Goal: Information Seeking & Learning: Learn about a topic

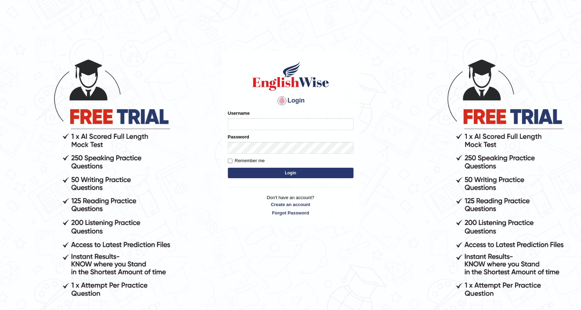
click at [275, 128] on input "Username" at bounding box center [291, 124] width 126 height 12
type input "0481871912"
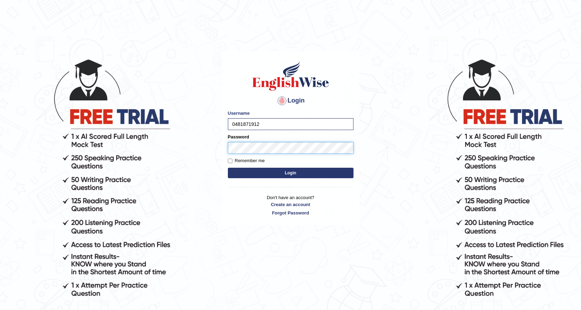
click at [228, 168] on button "Login" at bounding box center [291, 173] width 126 height 10
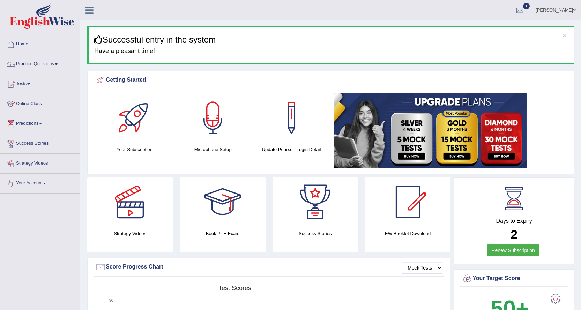
click at [52, 64] on link "Practice Questions" at bounding box center [40, 62] width 80 height 17
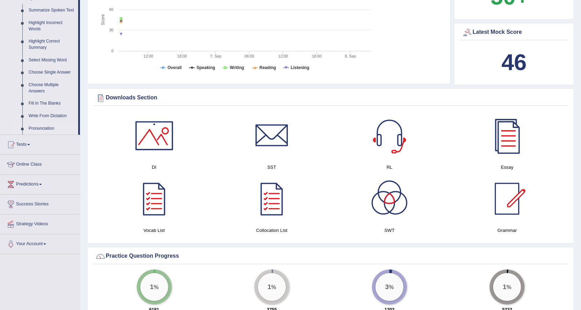
scroll to position [314, 0]
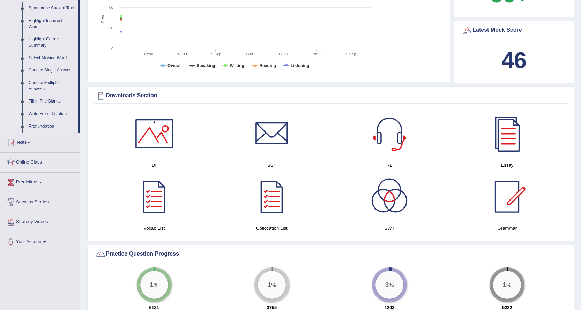
click at [56, 113] on link "Write From Dictation" at bounding box center [51, 114] width 53 height 13
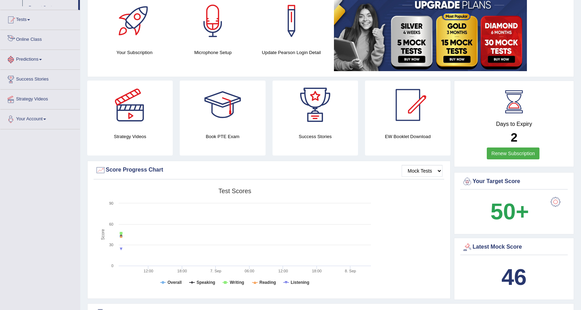
scroll to position [123, 0]
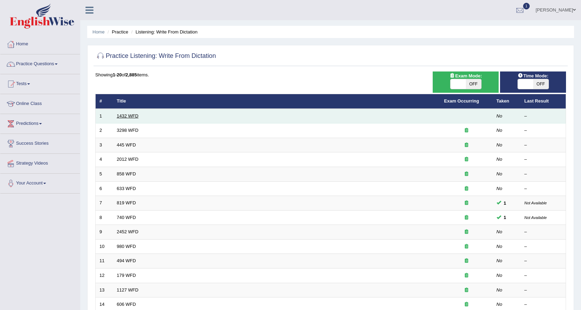
click at [121, 117] on link "1432 WFD" at bounding box center [128, 115] width 22 height 5
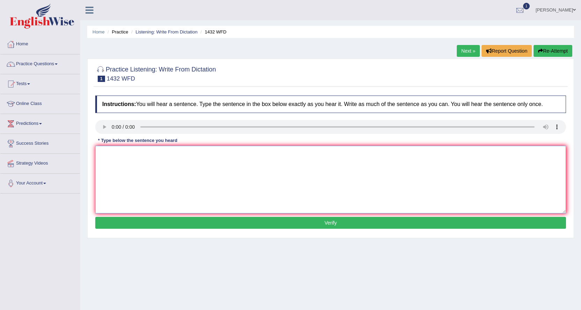
click at [123, 155] on textarea at bounding box center [330, 180] width 471 height 68
type textarea "More physical activity benifit for your health."
click at [154, 221] on button "Verify" at bounding box center [330, 223] width 471 height 12
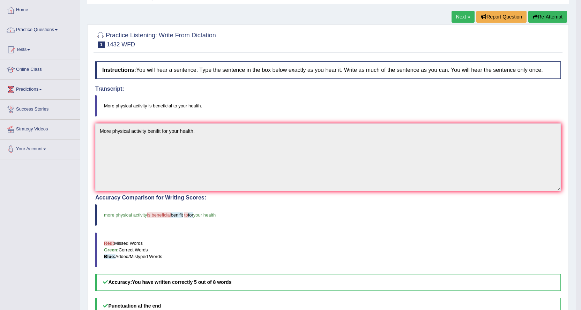
scroll to position [31, 0]
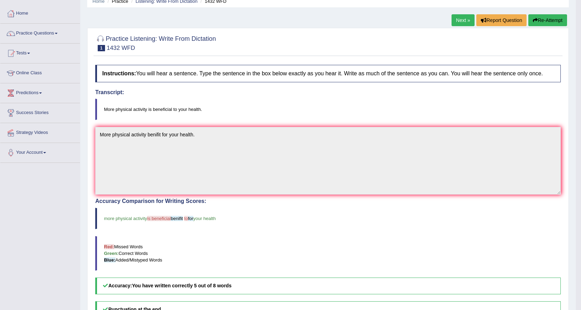
click at [464, 20] on link "Next »" at bounding box center [463, 20] width 23 height 12
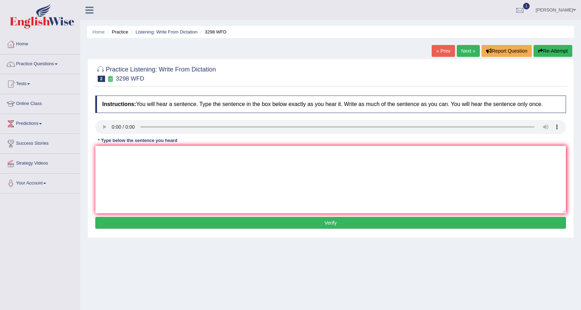
click at [554, 137] on div "Instructions: You will hear a sentence. Type the sentence in the box below exac…" at bounding box center [331, 163] width 474 height 142
click at [99, 153] on textarea at bounding box center [330, 180] width 471 height 68
click at [105, 101] on h4 "Instructions: You will hear a sentence. Type the sentence in the box below exac…" at bounding box center [330, 104] width 471 height 17
click at [138, 155] on textarea "animals simnilar" at bounding box center [330, 180] width 471 height 68
type textarea "animals behsviour similar drast of human."
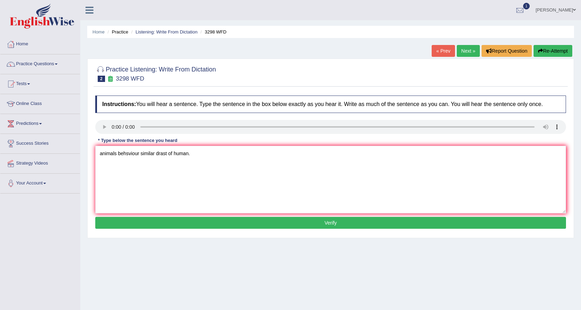
click at [230, 221] on button "Verify" at bounding box center [330, 223] width 471 height 12
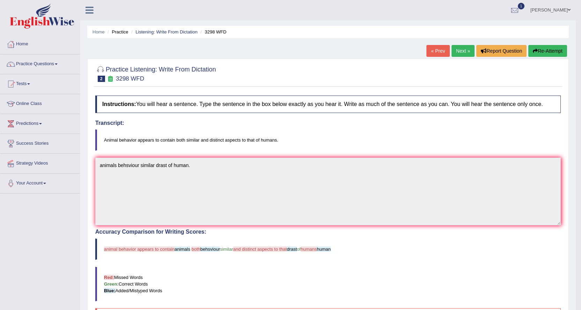
click at [464, 50] on link "Next »" at bounding box center [463, 51] width 23 height 12
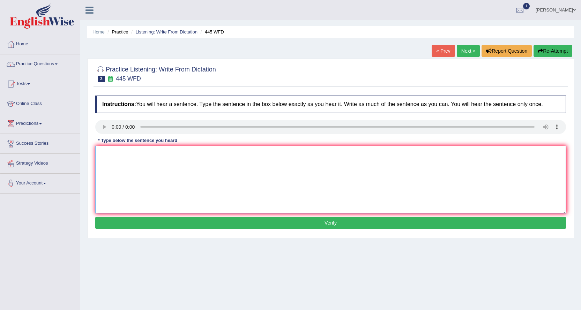
click at [105, 152] on textarea at bounding box center [330, 180] width 471 height 68
type textarea "t"
type textarea "The american astronomer specian on marsh."
click at [172, 225] on button "Verify" at bounding box center [330, 223] width 471 height 12
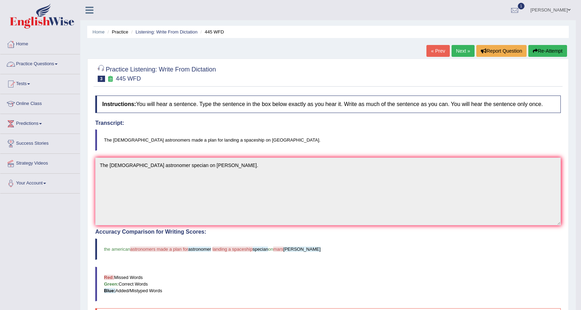
click at [65, 63] on link "Practice Questions" at bounding box center [40, 62] width 80 height 17
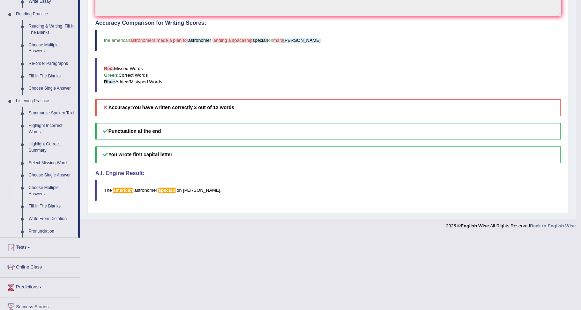
scroll to position [209, 0]
click at [31, 208] on link "Fill In The Blanks" at bounding box center [51, 206] width 53 height 13
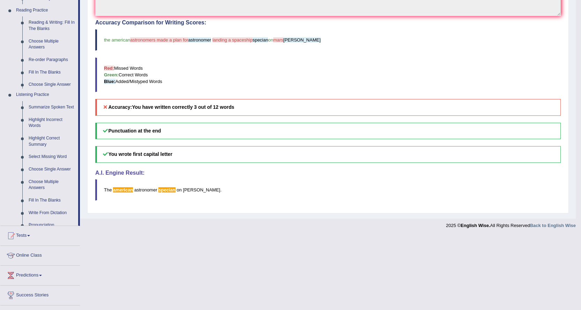
scroll to position [135, 0]
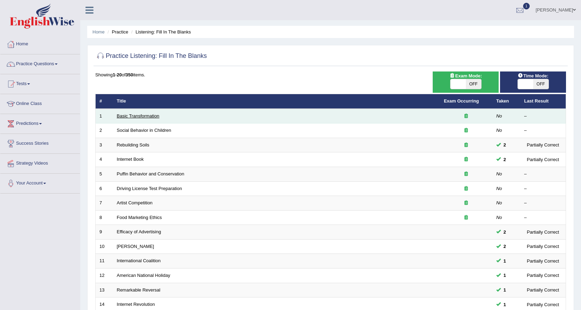
click at [130, 114] on link "Basic Transformation" at bounding box center [138, 115] width 43 height 5
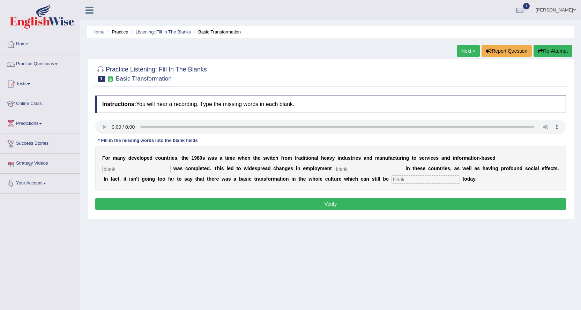
click at [109, 169] on input "text" at bounding box center [136, 169] width 68 height 8
type input "enterprises"
click at [338, 166] on input "text" at bounding box center [369, 169] width 68 height 8
type input "partners"
click at [435, 181] on input "text" at bounding box center [426, 180] width 68 height 8
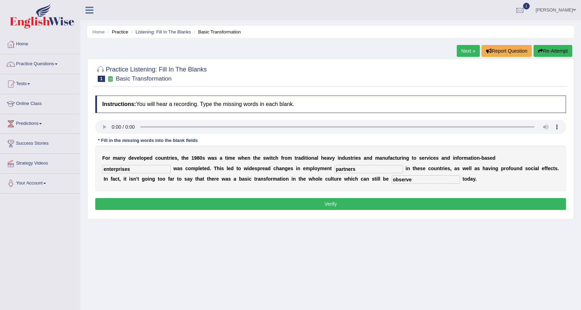
type input "observe"
click at [316, 202] on button "Verify" at bounding box center [330, 204] width 471 height 12
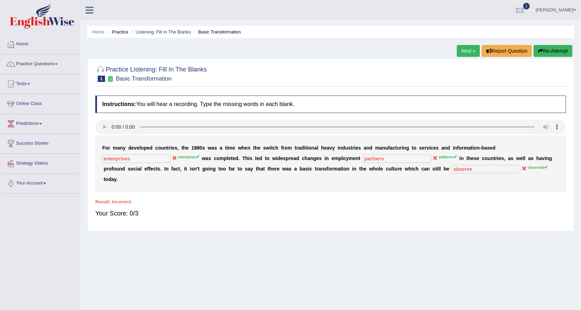
click at [468, 50] on link "Next »" at bounding box center [468, 51] width 23 height 12
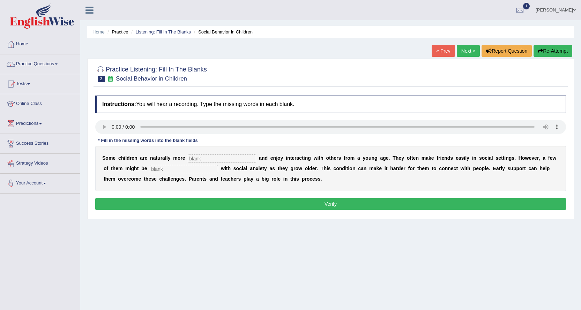
click at [210, 159] on input "text" at bounding box center [222, 159] width 68 height 8
type input "sociable"
click at [156, 169] on input "text" at bounding box center [184, 169] width 68 height 8
type input "diagnose"
click at [190, 207] on button "Verify" at bounding box center [330, 204] width 471 height 12
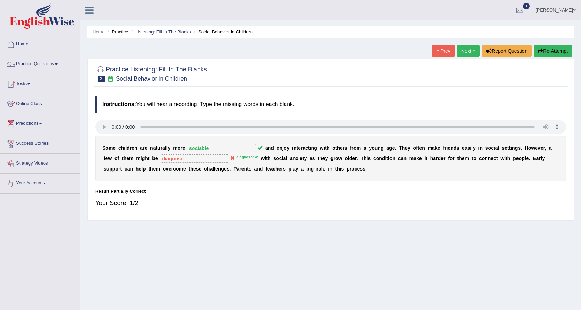
click at [462, 50] on link "Next »" at bounding box center [468, 51] width 23 height 12
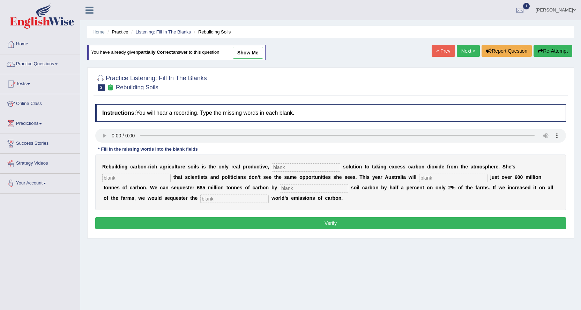
click at [285, 168] on input "text" at bounding box center [306, 167] width 68 height 8
type input "permanent"
click at [129, 180] on input "text" at bounding box center [136, 178] width 68 height 8
type input "frustated"
click at [429, 177] on input "text" at bounding box center [453, 178] width 68 height 8
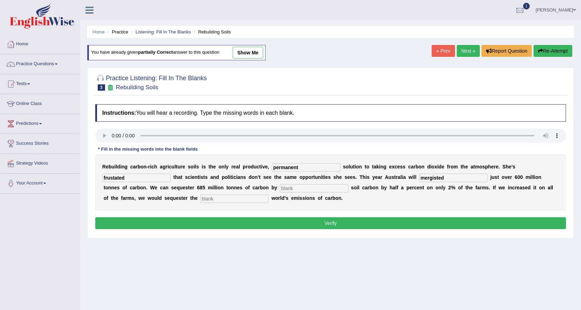
type input "mergisted"
click at [313, 186] on input "text" at bounding box center [314, 188] width 68 height 8
type input "increase"
click at [206, 196] on input "text" at bounding box center [234, 199] width 68 height 8
type input "hole"
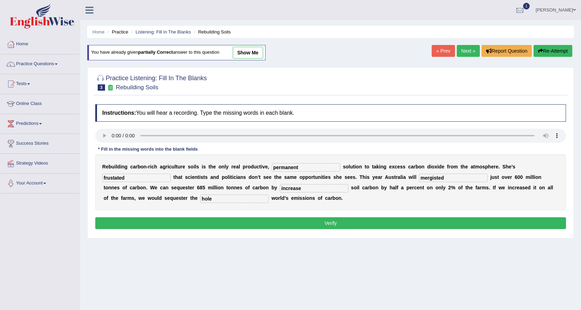
click at [220, 223] on button "Verify" at bounding box center [330, 223] width 471 height 12
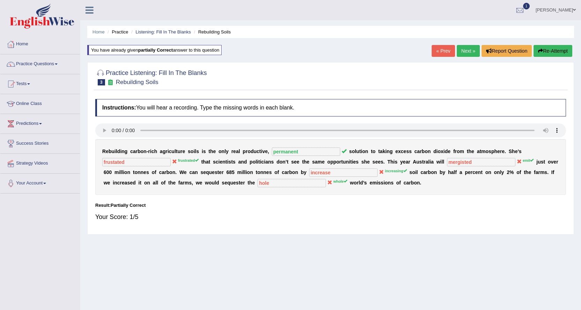
click at [461, 52] on link "Next »" at bounding box center [468, 51] width 23 height 12
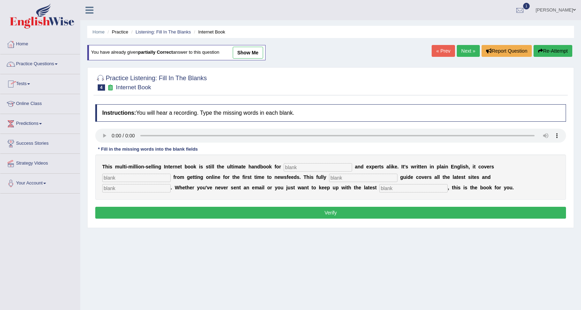
drag, startPoint x: 289, startPoint y: 170, endPoint x: 290, endPoint y: 167, distance: 3.8
click at [290, 169] on input "text" at bounding box center [318, 167] width 68 height 8
type input "novices"
click at [131, 176] on input "text" at bounding box center [136, 178] width 68 height 8
type input "everything"
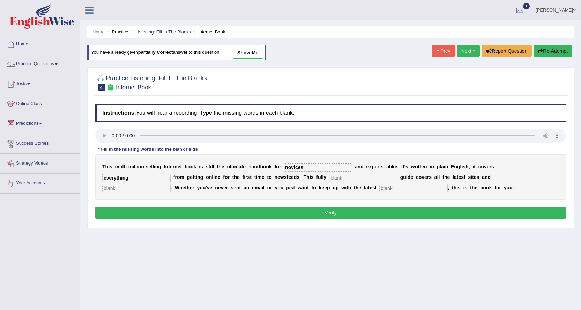
click at [363, 178] on input "text" at bounding box center [363, 178] width 68 height 8
type input "revises"
click at [138, 190] on input "text" at bounding box center [136, 188] width 68 height 8
type input "crases"
click at [406, 186] on input "text" at bounding box center [413, 188] width 68 height 8
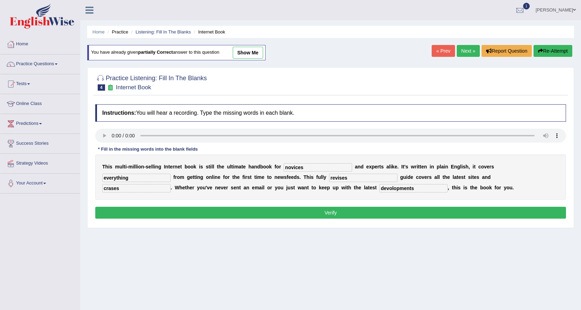
type input "devolopments"
click at [335, 212] on button "Verify" at bounding box center [330, 213] width 471 height 12
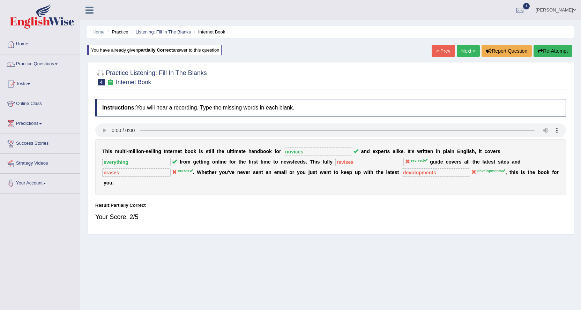
click at [462, 53] on link "Next »" at bounding box center [468, 51] width 23 height 12
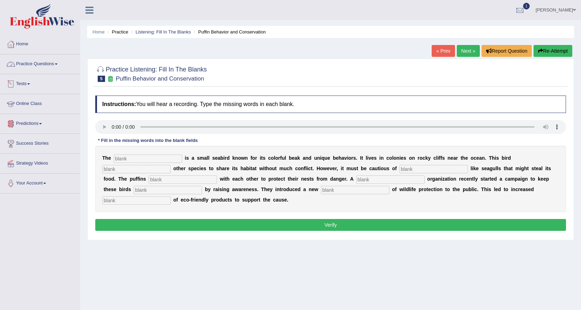
click at [53, 61] on link "Practice Questions" at bounding box center [40, 62] width 80 height 17
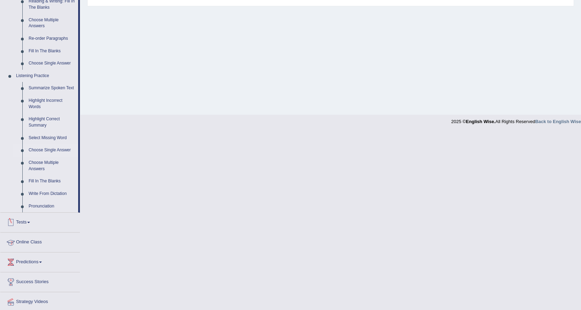
scroll to position [222, 0]
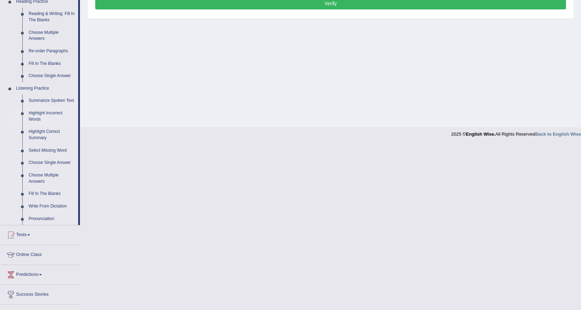
click at [49, 113] on link "Highlight Incorrect Words" at bounding box center [51, 116] width 53 height 19
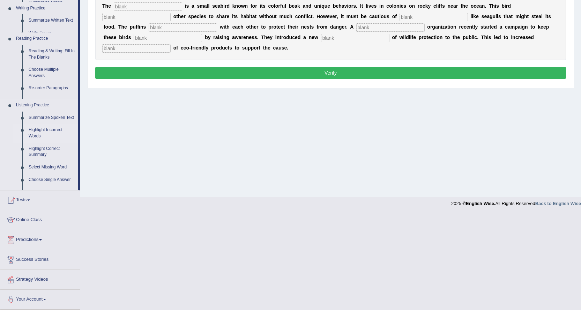
scroll to position [56, 0]
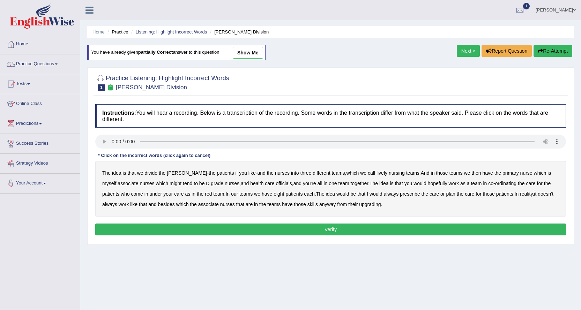
click at [217, 174] on b "patients" at bounding box center [225, 173] width 17 height 6
click at [389, 174] on b "nursing" at bounding box center [397, 173] width 16 height 6
click at [170, 185] on b "might" at bounding box center [176, 184] width 12 height 6
click at [393, 194] on b "always" at bounding box center [391, 194] width 15 height 6
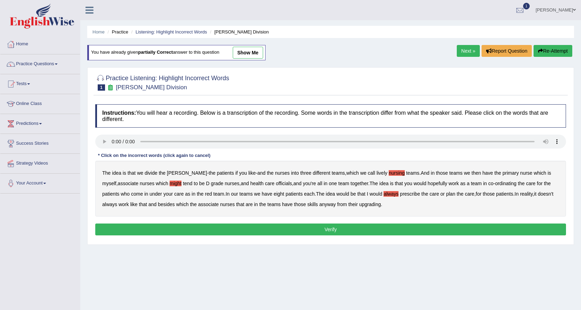
click at [219, 205] on b "associate" at bounding box center [208, 205] width 21 height 6
click at [381, 205] on b "upgrading" at bounding box center [370, 205] width 22 height 6
click at [373, 226] on button "Verify" at bounding box center [330, 230] width 471 height 12
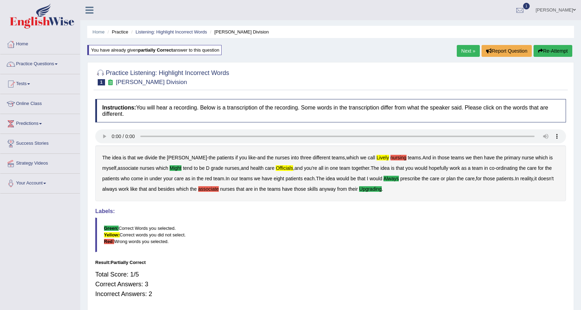
click at [470, 45] on link "Next »" at bounding box center [468, 51] width 23 height 12
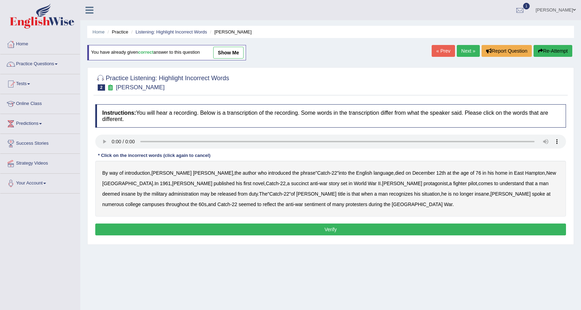
click at [291, 185] on b "succinct" at bounding box center [300, 184] width 18 height 6
click at [199, 191] on b "administration" at bounding box center [184, 194] width 30 height 6
click at [422, 193] on b "situation" at bounding box center [431, 194] width 18 height 6
click at [276, 202] on b "reflect" at bounding box center [269, 205] width 13 height 6
click at [188, 230] on button "Verify" at bounding box center [330, 230] width 471 height 12
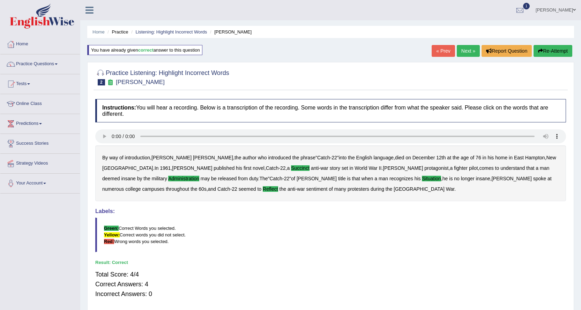
click at [469, 52] on link "Next »" at bounding box center [468, 51] width 23 height 12
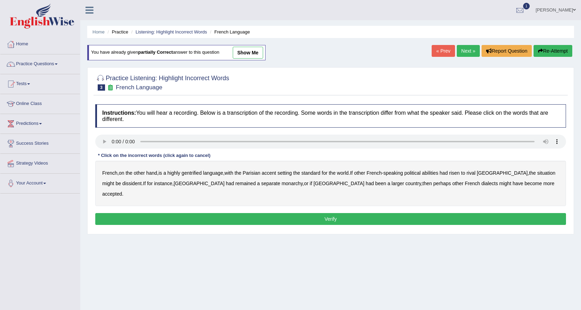
click at [199, 174] on b "gentrified" at bounding box center [192, 173] width 20 height 6
click at [438, 172] on b "abilities" at bounding box center [430, 173] width 16 height 6
click at [123, 183] on b "dissident" at bounding box center [132, 184] width 19 height 6
click at [282, 183] on b "monarchy" at bounding box center [292, 184] width 21 height 6
click at [395, 213] on button "Verify" at bounding box center [330, 219] width 471 height 12
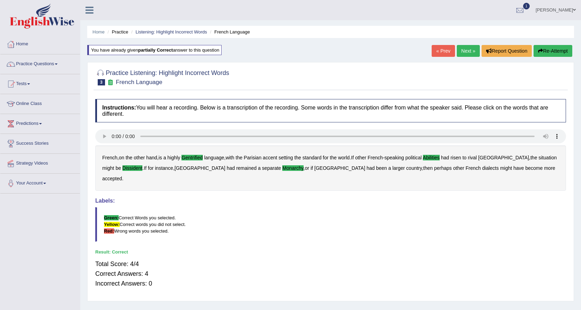
click at [462, 53] on link "Next »" at bounding box center [468, 51] width 23 height 12
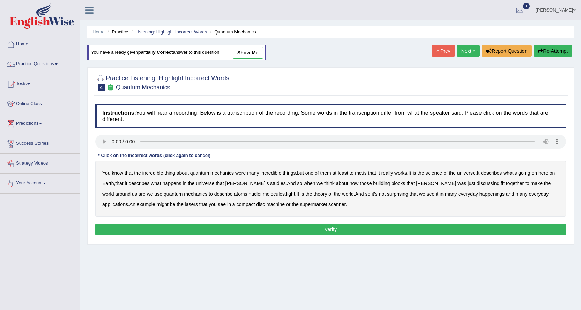
click at [442, 174] on b "science" at bounding box center [434, 173] width 16 height 6
click at [477, 184] on b "discussing" at bounding box center [488, 184] width 23 height 6
click at [480, 196] on b "happenings" at bounding box center [492, 194] width 25 height 6
click at [266, 204] on b "machine" at bounding box center [275, 205] width 19 height 6
click at [329, 205] on b "scanner" at bounding box center [337, 205] width 17 height 6
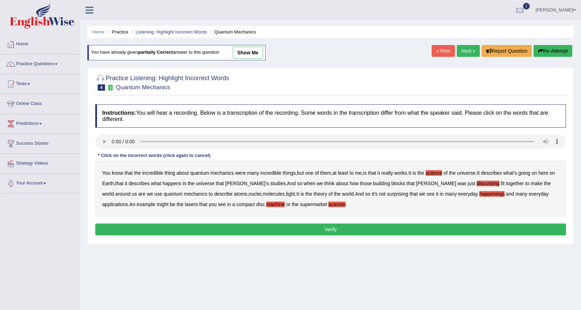
click at [299, 227] on button "Verify" at bounding box center [330, 230] width 471 height 12
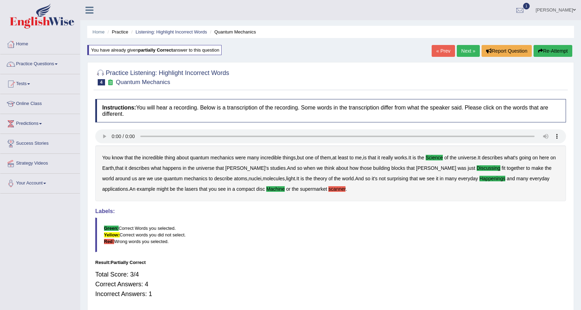
click at [462, 50] on link "Next »" at bounding box center [468, 51] width 23 height 12
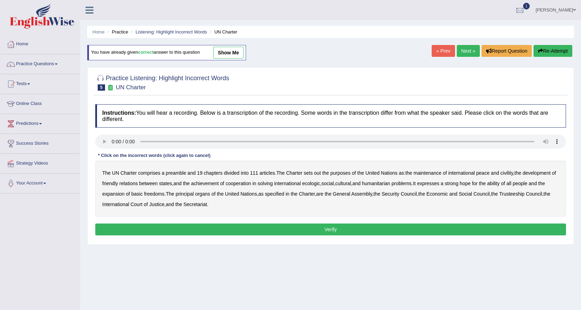
click at [320, 176] on b "out" at bounding box center [317, 173] width 7 height 6
click at [510, 174] on b "civility" at bounding box center [507, 173] width 13 height 6
click at [320, 185] on b "ecologic" at bounding box center [311, 184] width 18 height 6
click at [500, 185] on b "ability" at bounding box center [493, 184] width 13 height 6
click at [277, 234] on button "Verify" at bounding box center [330, 230] width 471 height 12
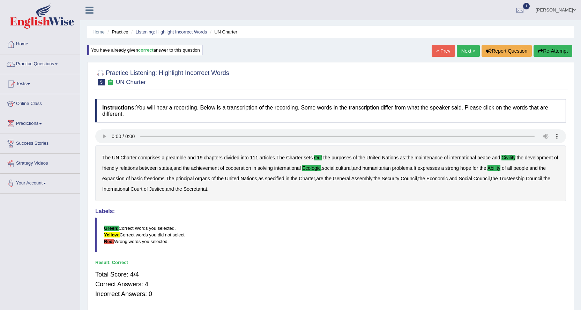
click at [462, 48] on link "Next »" at bounding box center [468, 51] width 23 height 12
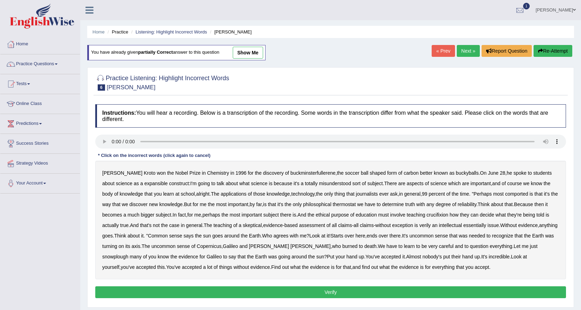
click at [146, 184] on b "expansible" at bounding box center [156, 184] width 23 height 6
click at [511, 195] on b "comported" at bounding box center [516, 194] width 23 height 6
click at [443, 216] on b "crucifixion" at bounding box center [438, 215] width 22 height 6
click at [432, 228] on div "Harold Kroto won the Nobel Prize in Chemistry in 1996 for the discovery of buck…" at bounding box center [330, 220] width 471 height 119
click at [430, 225] on b "verily" at bounding box center [426, 226] width 12 height 6
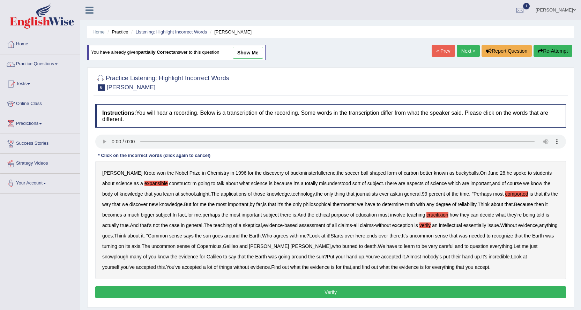
click at [128, 254] on b "snowplough" at bounding box center [115, 257] width 26 height 6
click at [379, 290] on button "Verify" at bounding box center [330, 293] width 471 height 12
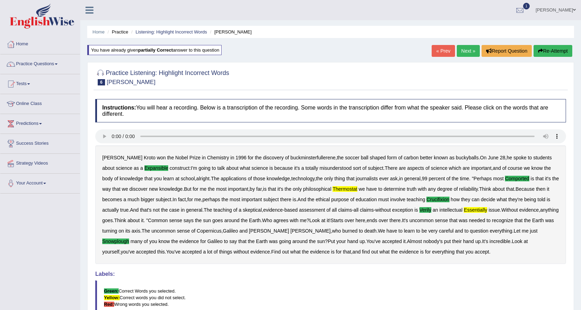
click at [469, 50] on link "Next »" at bounding box center [468, 51] width 23 height 12
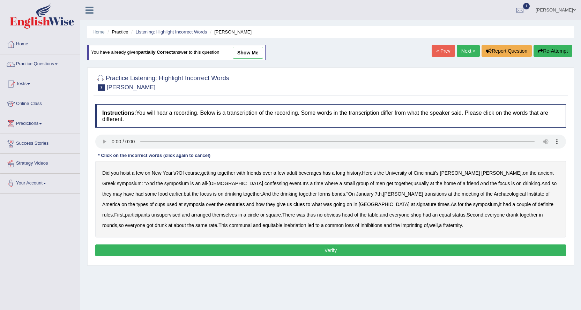
click at [265, 184] on b "confessing" at bounding box center [276, 184] width 23 height 6
click at [425, 194] on b "transitions" at bounding box center [436, 194] width 22 height 6
click at [416, 207] on b "signature" at bounding box center [426, 205] width 20 height 6
click at [324, 217] on b "obvious" at bounding box center [332, 215] width 17 height 6
click at [322, 252] on button "Verify" at bounding box center [330, 251] width 471 height 12
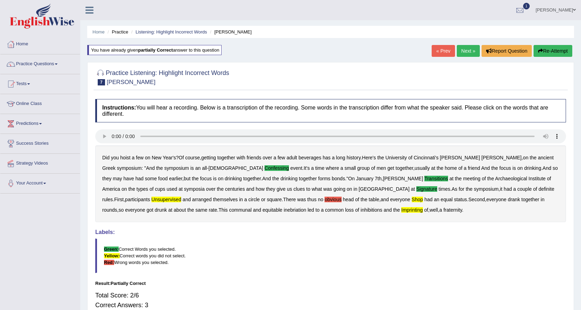
click at [467, 49] on link "Next »" at bounding box center [468, 51] width 23 height 12
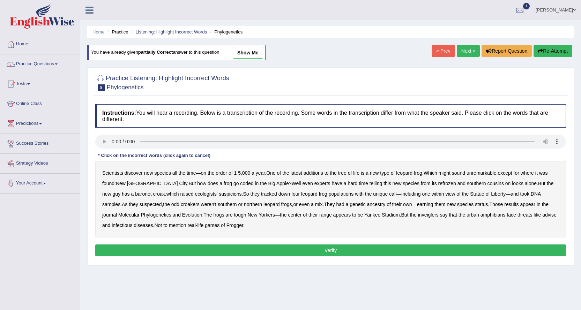
click at [438, 184] on b "refrozen" at bounding box center [447, 184] width 18 height 6
drag, startPoint x: 116, startPoint y: 194, endPoint x: 126, endPoint y: 194, distance: 10.1
click at [119, 194] on div "Scientists discover new species all the time — on the order of 1 5 , 000 a year…" at bounding box center [330, 199] width 471 height 77
click at [135, 193] on b "baronet" at bounding box center [143, 194] width 16 height 6
click at [418, 214] on b "inveiglers" at bounding box center [428, 215] width 21 height 6
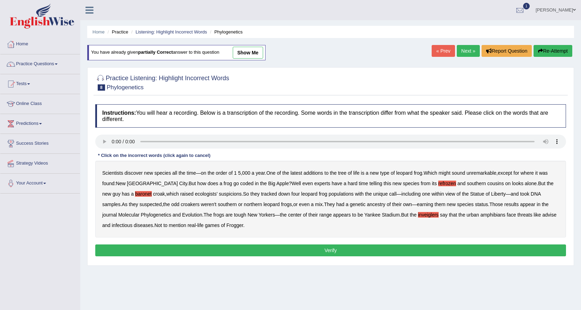
click at [207, 250] on button "Verify" at bounding box center [330, 251] width 471 height 12
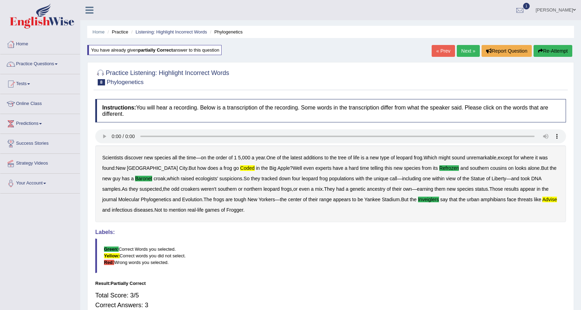
click at [465, 52] on link "Next »" at bounding box center [468, 51] width 23 height 12
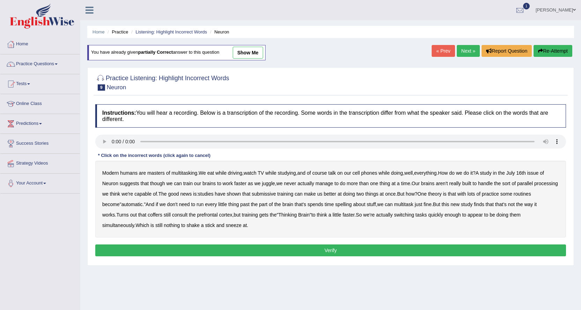
click at [324, 173] on b "course" at bounding box center [319, 173] width 15 height 6
click at [322, 174] on b "course" at bounding box center [319, 173] width 15 height 6
click at [276, 195] on b "submissive" at bounding box center [264, 194] width 24 height 6
click at [352, 205] on b "spelling" at bounding box center [343, 205] width 16 height 6
click at [461, 214] on b "enough" at bounding box center [453, 215] width 16 height 6
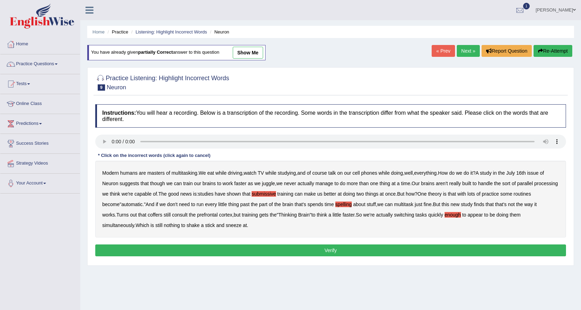
click at [174, 249] on button "Verify" at bounding box center [330, 251] width 471 height 12
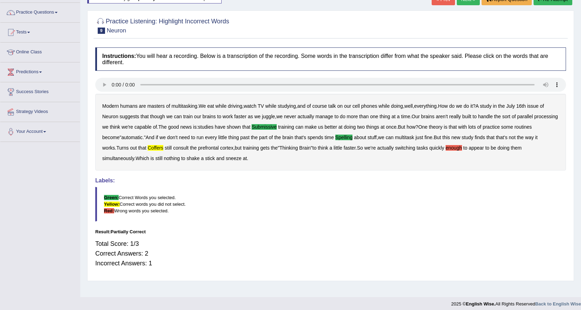
scroll to position [21, 0]
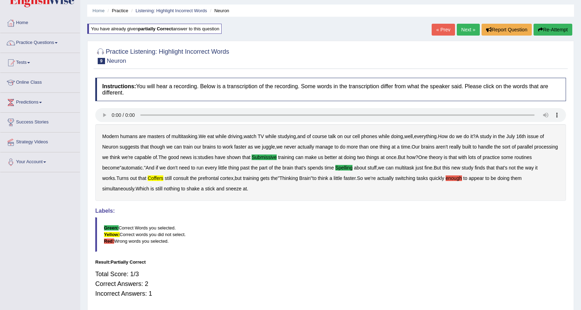
click at [465, 260] on div "Result:" at bounding box center [330, 262] width 471 height 7
click at [462, 30] on link "Next »" at bounding box center [468, 30] width 23 height 12
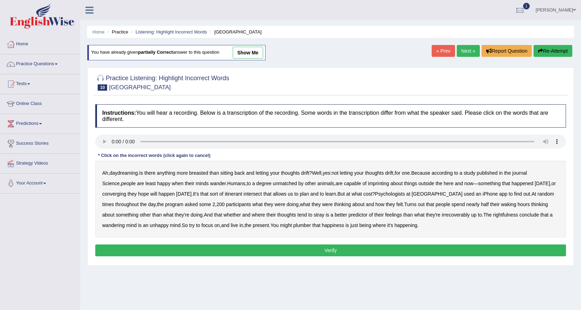
click at [204, 173] on b "breasted" at bounding box center [198, 173] width 19 height 6
click at [369, 184] on b "imprinting" at bounding box center [378, 184] width 21 height 6
click at [115, 197] on b "converging" at bounding box center [114, 194] width 24 height 6
click at [450, 214] on b "irrecoverably" at bounding box center [456, 215] width 28 height 6
click at [311, 224] on b "plumber" at bounding box center [303, 226] width 18 height 6
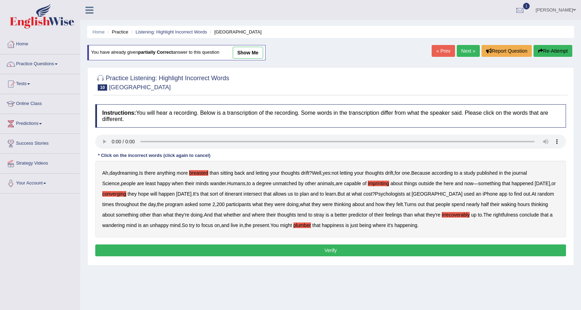
click at [351, 250] on button "Verify" at bounding box center [330, 251] width 471 height 12
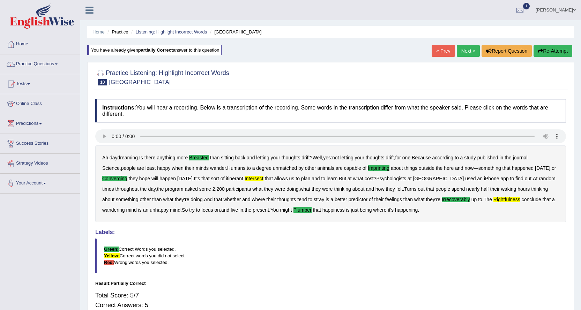
click at [464, 52] on link "Next »" at bounding box center [468, 51] width 23 height 12
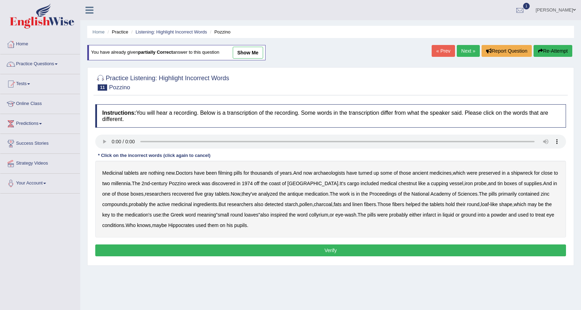
click at [227, 174] on b "filming" at bounding box center [225, 173] width 14 height 6
drag, startPoint x: 377, startPoint y: 183, endPoint x: 405, endPoint y: 188, distance: 28.7
click at [399, 184] on b "chestnut" at bounding box center [408, 184] width 19 height 6
click at [423, 214] on b "infarct" at bounding box center [429, 215] width 13 height 6
click at [243, 250] on button "Verify" at bounding box center [330, 251] width 471 height 12
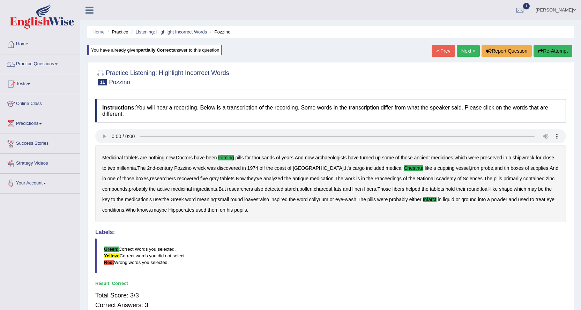
click at [462, 49] on link "Next »" at bounding box center [468, 51] width 23 height 12
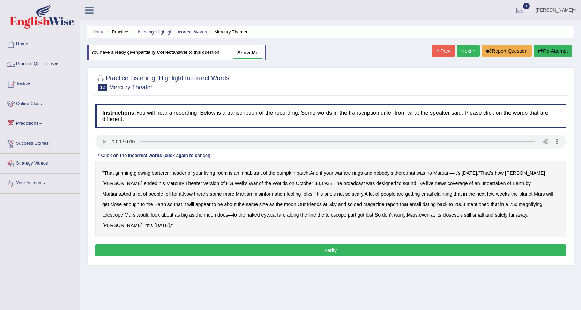
click at [165, 173] on b "barterer" at bounding box center [160, 173] width 17 height 6
click at [481, 184] on b "undertaken" at bounding box center [493, 184] width 24 height 6
click at [310, 204] on div "" That grinning , glowing , barterer invader of your living room is an inhabita…" at bounding box center [330, 199] width 471 height 77
click at [348, 204] on b "soloed" at bounding box center [355, 205] width 14 height 6
click at [271, 216] on b "carfare" at bounding box center [278, 215] width 15 height 6
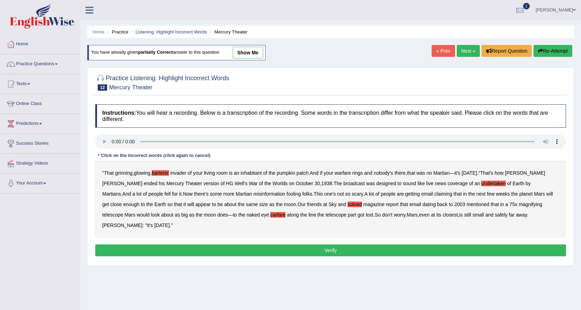
click at [366, 245] on button "Verify" at bounding box center [330, 251] width 471 height 12
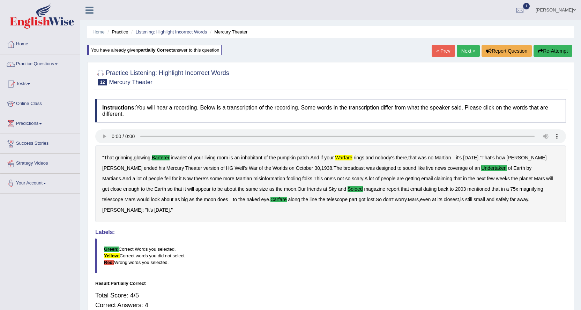
click at [462, 51] on link "Next »" at bounding box center [468, 51] width 23 height 12
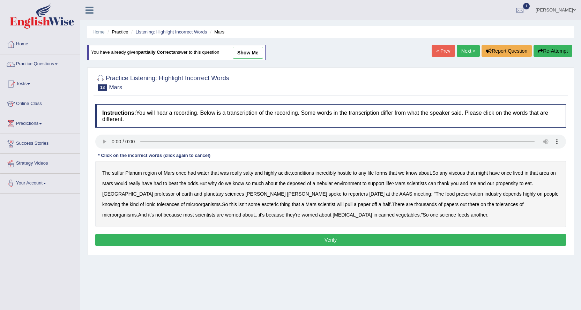
click at [119, 174] on b "sulfur" at bounding box center [118, 173] width 12 height 6
click at [459, 175] on b "viscous" at bounding box center [457, 173] width 16 height 6
click at [297, 185] on b "deposed" at bounding box center [296, 184] width 19 height 6
click at [357, 240] on button "Verify" at bounding box center [330, 240] width 471 height 12
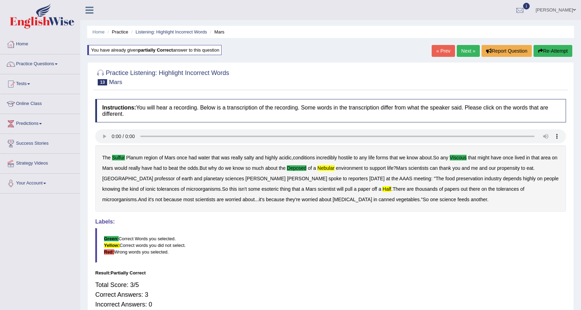
click at [461, 49] on link "Next »" at bounding box center [468, 51] width 23 height 12
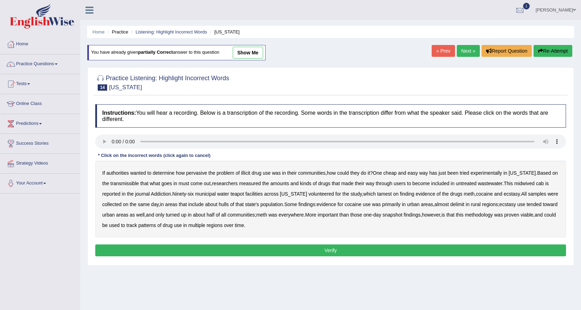
click at [132, 185] on b "transmissible" at bounding box center [124, 184] width 29 height 6
click at [526, 184] on b "midwived" at bounding box center [525, 184] width 20 height 6
click at [377, 195] on b "tamest" at bounding box center [384, 194] width 15 height 6
click at [223, 204] on b "hulls" at bounding box center [224, 205] width 10 height 6
click at [460, 203] on b "delimit" at bounding box center [457, 205] width 14 height 6
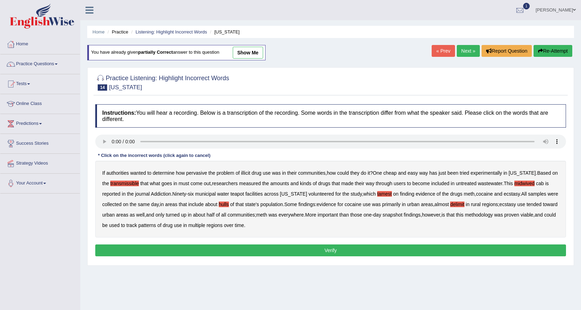
click at [286, 250] on button "Verify" at bounding box center [330, 251] width 471 height 12
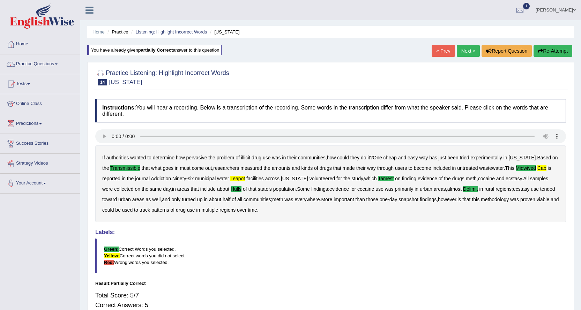
click at [471, 48] on link "Next »" at bounding box center [468, 51] width 23 height 12
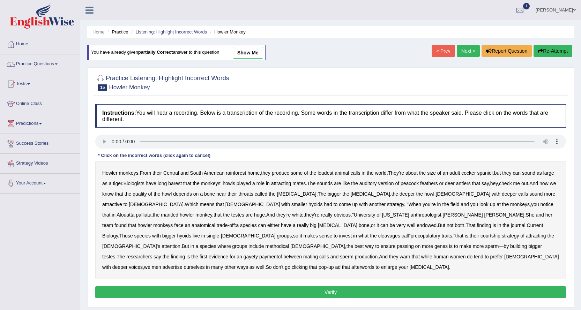
click at [378, 236] on b "cleavages" at bounding box center [389, 236] width 22 height 6
click at [289, 244] on b "methodical" at bounding box center [278, 247] width 24 height 6
click at [258, 254] on b "gayety" at bounding box center [251, 257] width 14 height 6
click at [282, 254] on b "paymentof" at bounding box center [270, 257] width 23 height 6
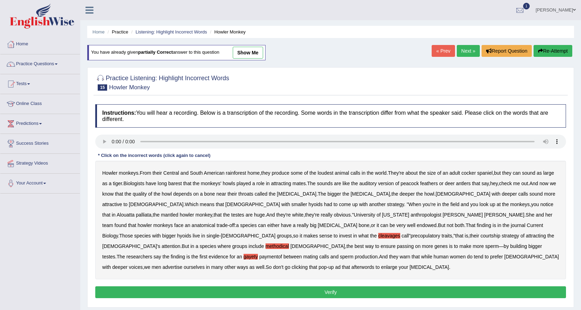
click at [374, 265] on b "afterwords" at bounding box center [363, 268] width 23 height 6
click at [408, 287] on button "Verify" at bounding box center [330, 293] width 471 height 12
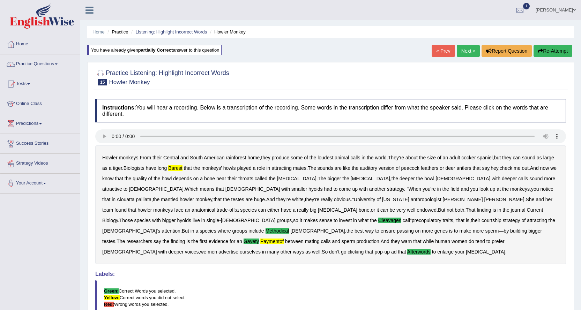
click at [474, 50] on link "Next »" at bounding box center [468, 51] width 23 height 12
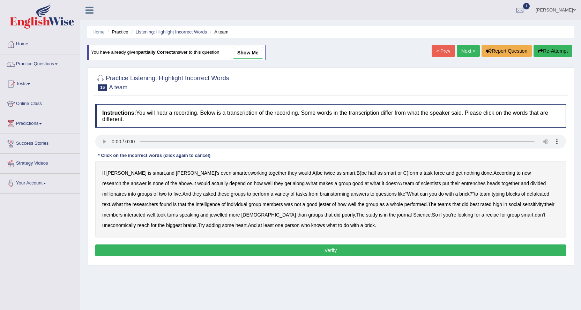
click at [462, 186] on b "entrenches" at bounding box center [474, 184] width 24 height 6
click at [127, 191] on b "millionaires" at bounding box center [114, 194] width 24 height 6
click at [527, 194] on b "defalcated" at bounding box center [538, 194] width 23 height 6
click at [210, 214] on b "jewelled" at bounding box center [219, 215] width 18 height 6
click at [294, 250] on button "Verify" at bounding box center [330, 251] width 471 height 12
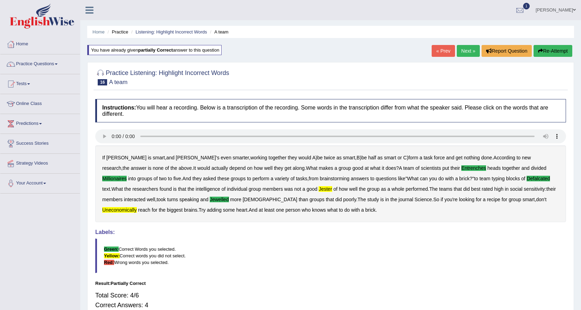
click at [473, 52] on link "Next »" at bounding box center [468, 51] width 23 height 12
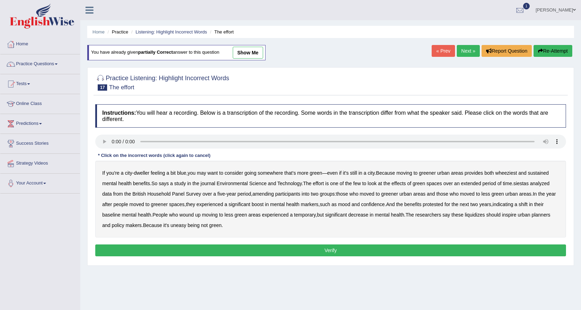
click at [504, 174] on b "wheeziest" at bounding box center [506, 173] width 22 height 6
click at [523, 183] on b "siestas" at bounding box center [521, 184] width 15 height 6
click at [269, 195] on b "amending" at bounding box center [263, 194] width 22 height 6
click at [485, 215] on b "liquidizes" at bounding box center [475, 215] width 20 height 6
click at [271, 254] on button "Verify" at bounding box center [330, 251] width 471 height 12
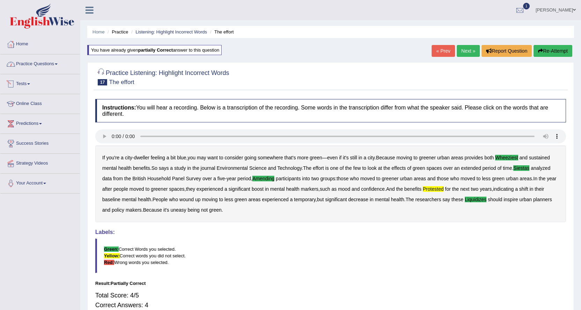
click at [54, 62] on link "Practice Questions" at bounding box center [40, 62] width 80 height 17
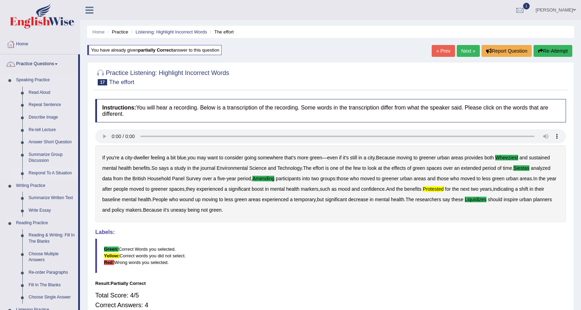
scroll to position [35, 0]
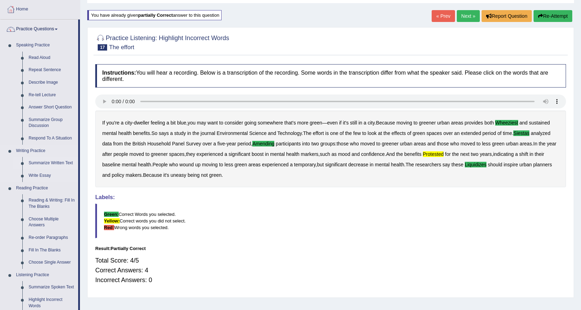
click at [59, 163] on link "Summarize Written Text" at bounding box center [51, 163] width 53 height 13
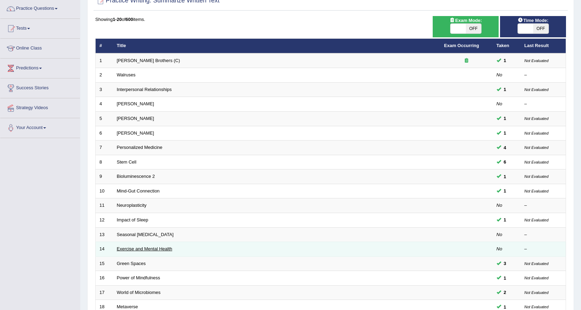
scroll to position [105, 0]
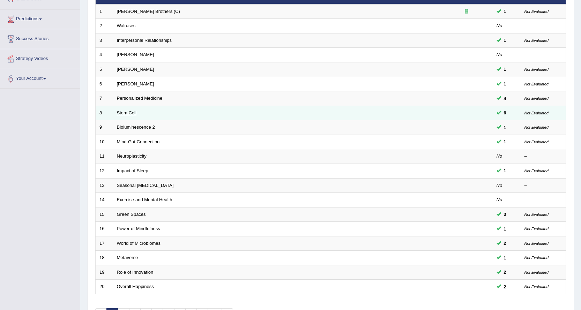
click at [124, 111] on link "Stem Cell" at bounding box center [127, 112] width 20 height 5
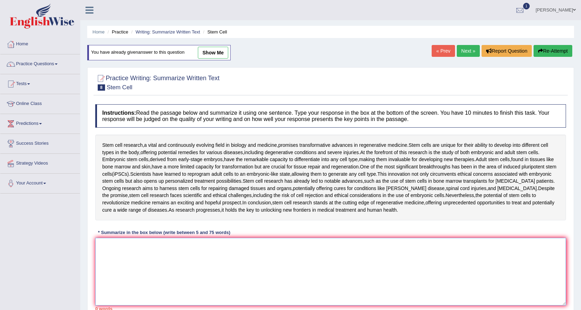
click at [110, 256] on textarea at bounding box center [330, 272] width 471 height 68
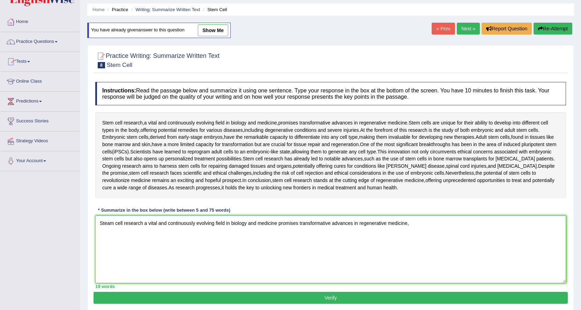
scroll to position [35, 0]
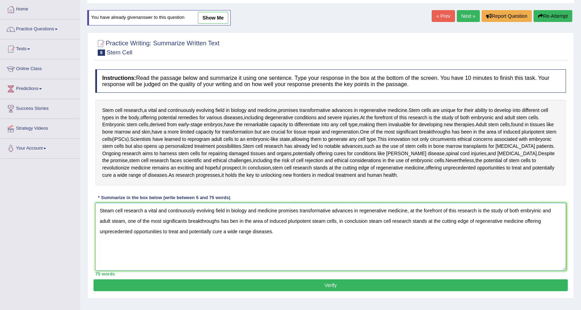
type textarea "Steam cell research a vital and continuously evolving field in biology and medi…"
click at [327, 284] on button "Verify" at bounding box center [331, 286] width 474 height 12
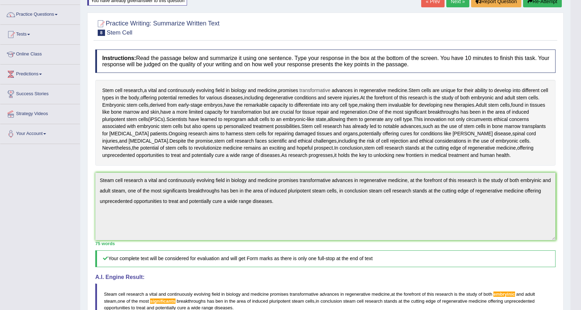
scroll to position [15, 0]
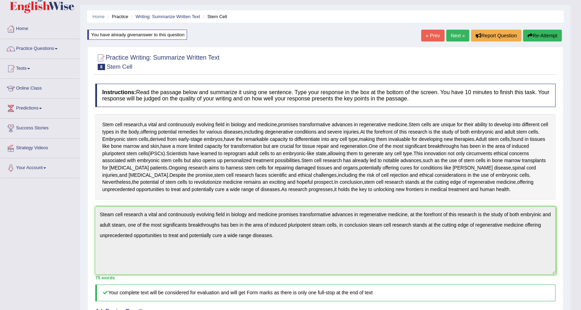
click at [455, 33] on link "Next »" at bounding box center [458, 36] width 23 height 12
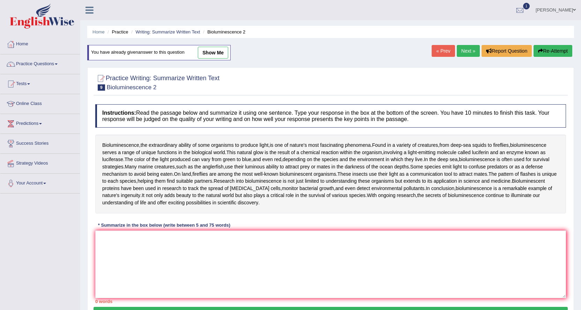
click at [457, 51] on link "Next »" at bounding box center [468, 51] width 23 height 12
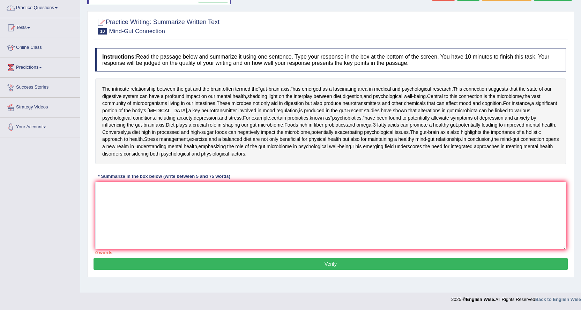
scroll to position [70, 0]
click at [111, 227] on textarea at bounding box center [330, 216] width 471 height 68
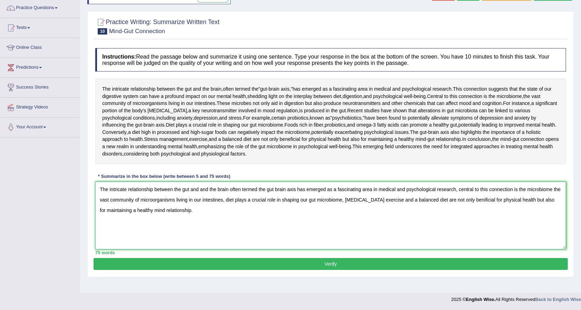
type textarea "The intricate relationship between the gut and and the brain often termed the g…"
click at [342, 270] on button "Verify" at bounding box center [331, 264] width 474 height 12
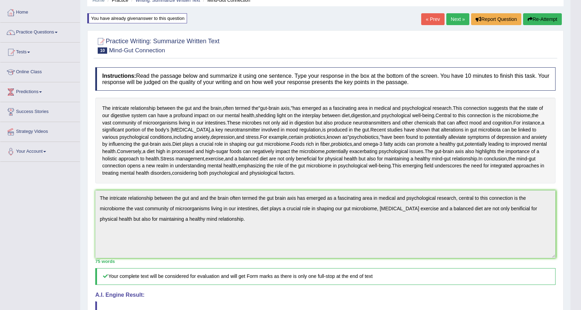
scroll to position [0, 0]
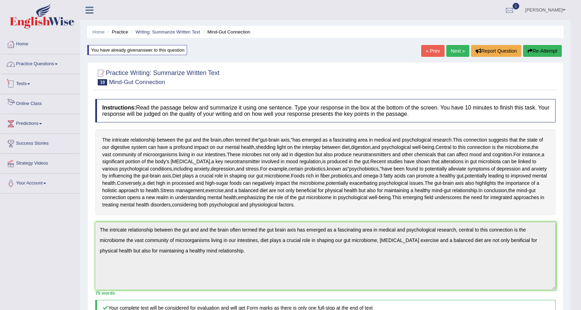
drag, startPoint x: 52, startPoint y: 63, endPoint x: 61, endPoint y: 70, distance: 12.0
click at [52, 63] on link "Practice Questions" at bounding box center [40, 62] width 80 height 17
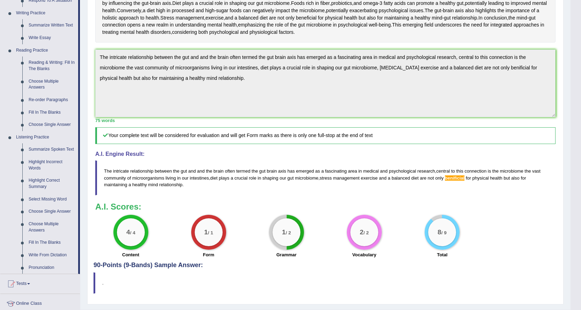
scroll to position [175, 0]
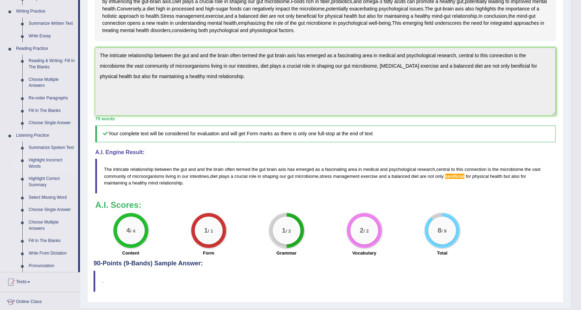
click at [45, 161] on link "Highlight Incorrect Words" at bounding box center [51, 163] width 53 height 19
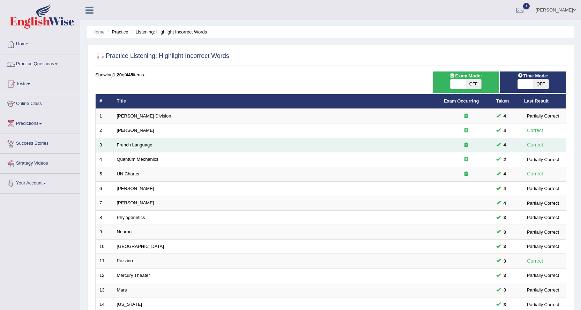
click at [128, 144] on link "French Language" at bounding box center [135, 144] width 36 height 5
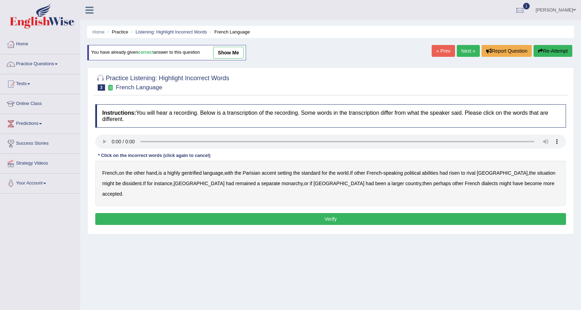
click at [195, 173] on b "gentrified" at bounding box center [192, 173] width 20 height 6
click at [434, 174] on b "abilities" at bounding box center [430, 173] width 16 height 6
click at [123, 185] on b "dissident" at bounding box center [132, 184] width 19 height 6
click at [282, 181] on b "monarchy" at bounding box center [292, 184] width 21 height 6
click at [391, 213] on button "Verify" at bounding box center [330, 219] width 471 height 12
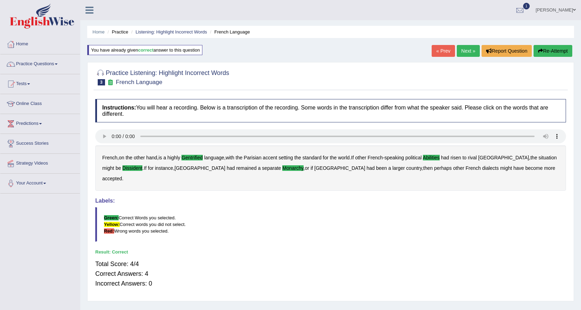
click at [462, 54] on link "Next »" at bounding box center [468, 51] width 23 height 12
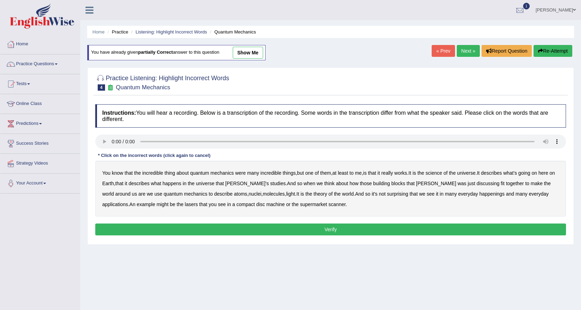
click at [440, 172] on b "science" at bounding box center [434, 173] width 16 height 6
click at [477, 183] on b "discussing" at bounding box center [488, 184] width 23 height 6
click at [480, 195] on b "happenings" at bounding box center [492, 194] width 25 height 6
click at [266, 205] on b "machine" at bounding box center [275, 205] width 19 height 6
click at [287, 228] on button "Verify" at bounding box center [330, 230] width 471 height 12
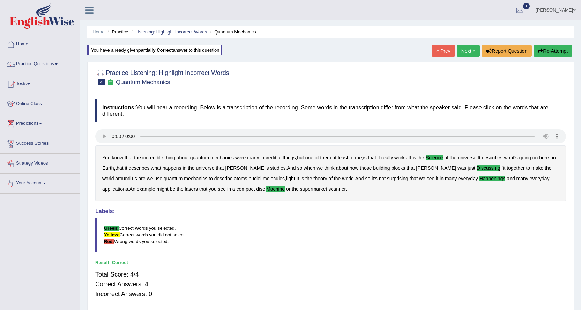
click at [467, 49] on link "Next »" at bounding box center [468, 51] width 23 height 12
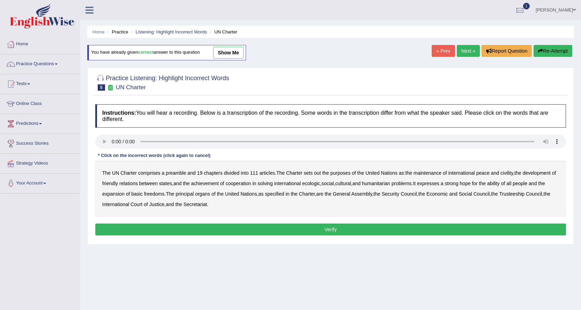
click at [322, 174] on div "The UN Charter comprises a preamble and 19 chapters divided into 111 articles .…" at bounding box center [330, 189] width 471 height 56
click at [320, 174] on b "out" at bounding box center [317, 173] width 7 height 6
click at [511, 174] on b "civility" at bounding box center [507, 173] width 13 height 6
click at [320, 183] on b "ecologic" at bounding box center [311, 184] width 18 height 6
click at [500, 184] on b "ability" at bounding box center [493, 184] width 13 height 6
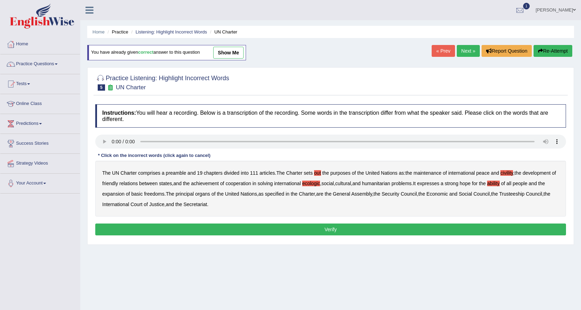
click at [244, 231] on button "Verify" at bounding box center [330, 230] width 471 height 12
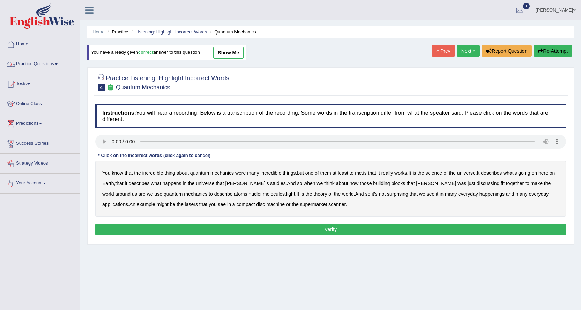
click at [58, 61] on link "Practice Questions" at bounding box center [40, 62] width 80 height 17
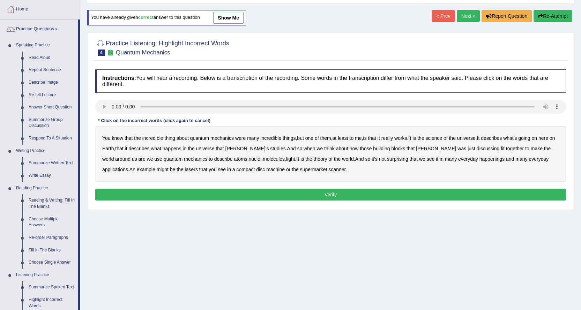
scroll to position [105, 0]
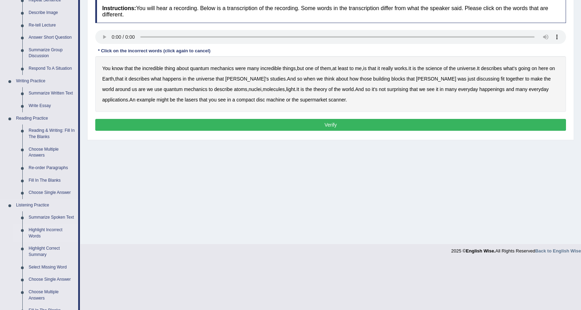
click at [43, 233] on link "Highlight Incorrect Words" at bounding box center [51, 233] width 53 height 19
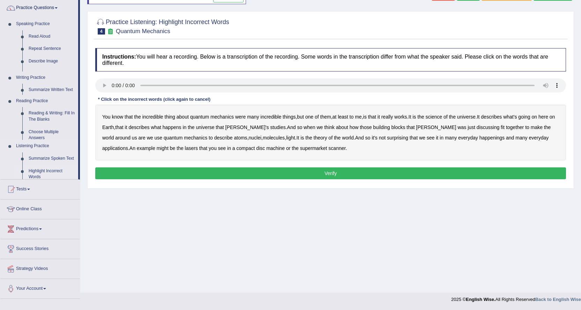
scroll to position [56, 0]
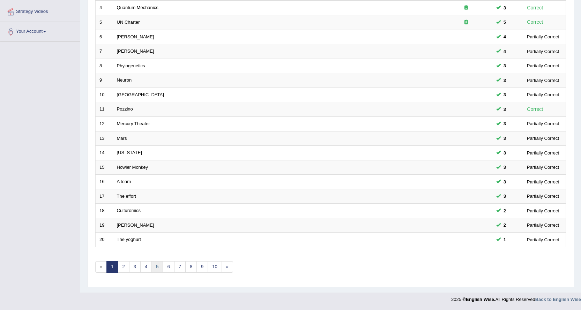
click at [161, 267] on link "5" at bounding box center [158, 267] width 12 height 12
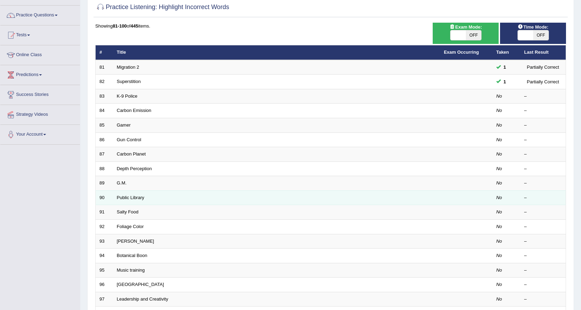
scroll to position [70, 0]
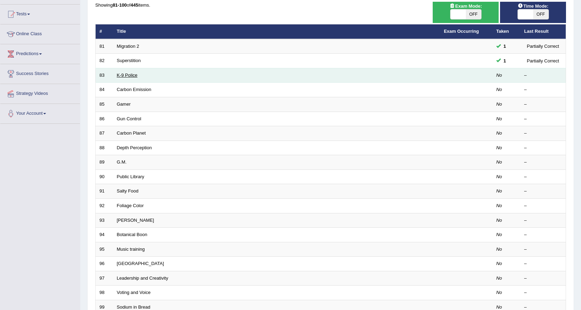
click at [122, 76] on link "K-9 Police" at bounding box center [127, 75] width 21 height 5
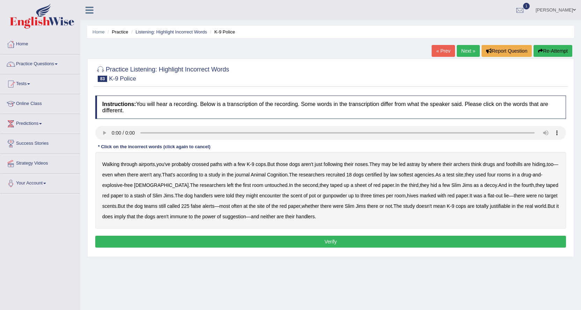
click at [467, 165] on b "archers" at bounding box center [462, 165] width 16 height 6
click at [259, 194] on b "encounter" at bounding box center [270, 196] width 22 height 6
click at [495, 206] on b "justifiable" at bounding box center [500, 207] width 20 height 6
click at [324, 240] on button "Verify" at bounding box center [330, 242] width 471 height 12
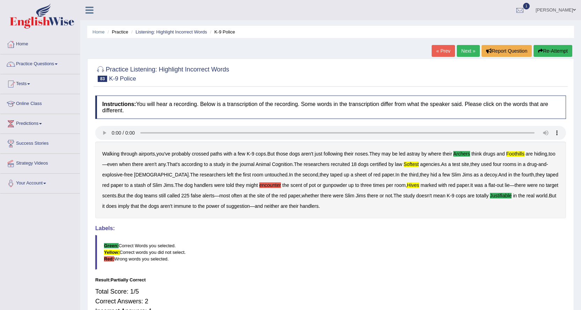
click at [457, 50] on link "Next »" at bounding box center [468, 51] width 23 height 12
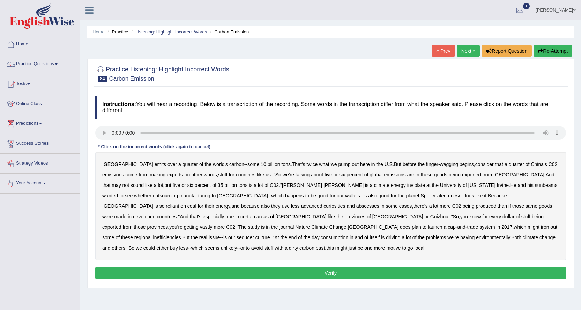
click at [124, 172] on b "emissions" at bounding box center [113, 175] width 22 height 6
click at [407, 185] on b "inviolate" at bounding box center [416, 186] width 18 height 6
click at [535, 185] on b "sunbeams" at bounding box center [546, 186] width 23 height 6
click at [324, 205] on b "curiosities" at bounding box center [335, 207] width 22 height 6
click at [356, 207] on b "abscesses" at bounding box center [367, 207] width 23 height 6
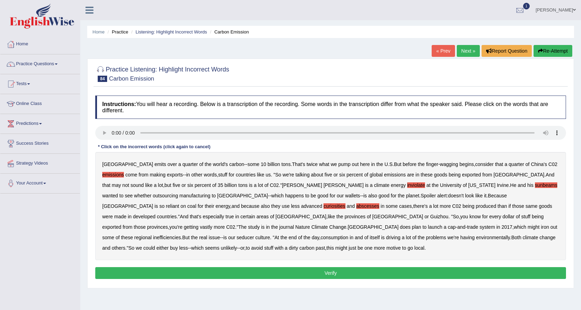
click at [255, 214] on b "certain" at bounding box center [248, 217] width 15 height 6
click at [254, 235] on b "seducer" at bounding box center [245, 238] width 17 height 6
click at [290, 277] on button "Verify" at bounding box center [330, 273] width 471 height 12
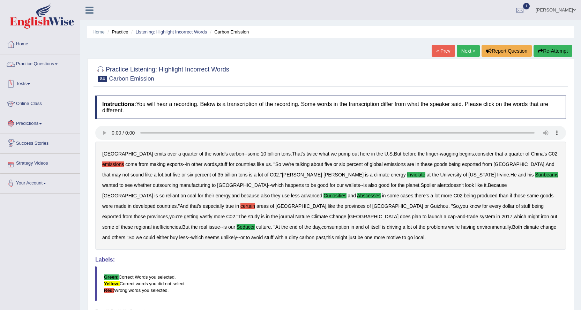
click at [58, 64] on span at bounding box center [56, 64] width 3 height 1
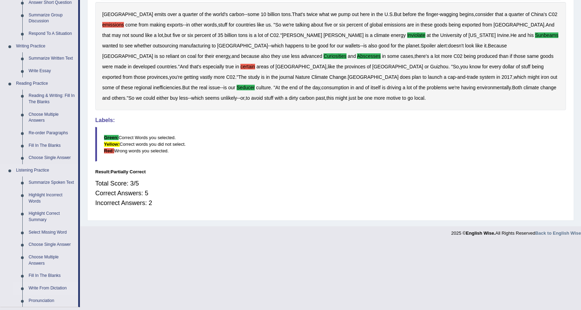
scroll to position [244, 0]
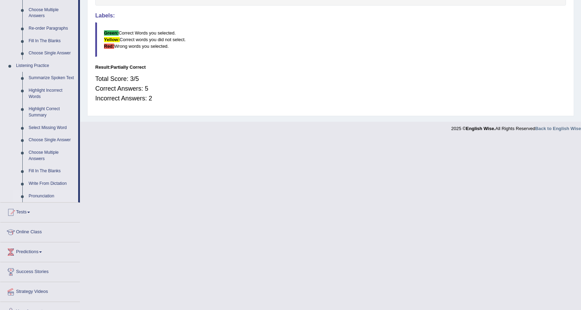
click at [47, 194] on link "Pronunciation" at bounding box center [51, 196] width 53 height 13
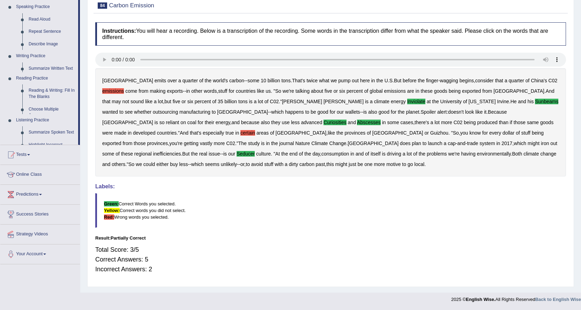
scroll to position [73, 0]
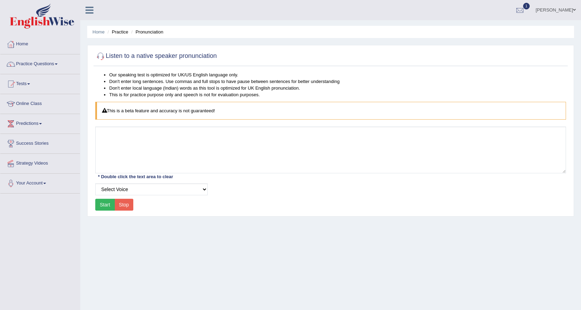
click at [108, 204] on button "Start" at bounding box center [105, 205] width 20 height 12
click at [95, 202] on div "Our speaking test is optimized for UK/US English language only. Don't enter lon…" at bounding box center [331, 142] width 474 height 141
click at [99, 204] on button "Start" at bounding box center [105, 205] width 20 height 12
click at [53, 62] on link "Practice Questions" at bounding box center [40, 62] width 80 height 17
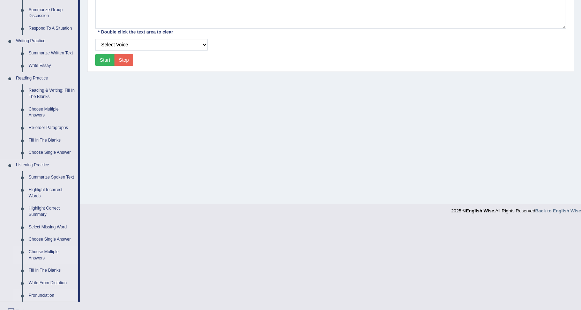
scroll to position [209, 0]
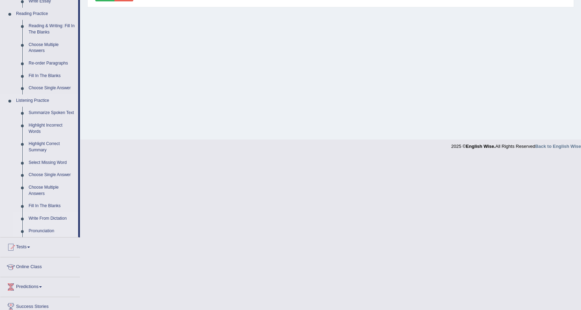
click at [47, 220] on link "Write From Dictation" at bounding box center [51, 219] width 53 height 13
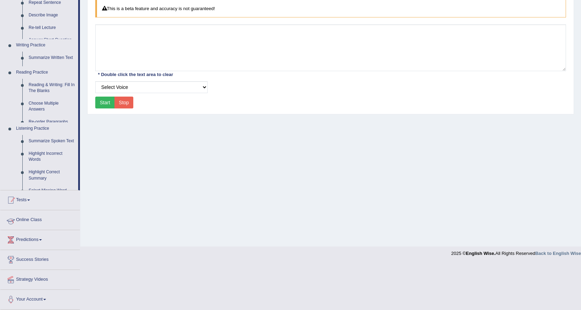
scroll to position [56, 0]
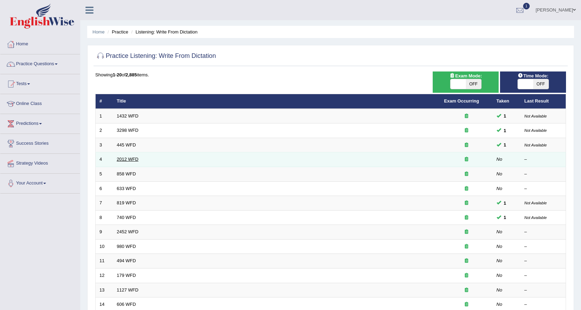
click at [117, 162] on link "2012 WFD" at bounding box center [128, 159] width 22 height 5
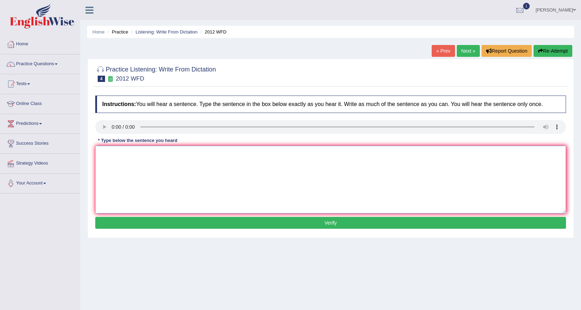
click at [109, 167] on textarea at bounding box center [330, 180] width 471 height 68
type textarea "There is a great deale dibet on the."
click at [143, 222] on button "Verify" at bounding box center [330, 223] width 471 height 12
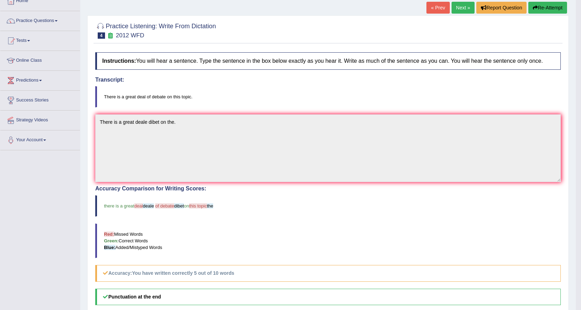
scroll to position [31, 0]
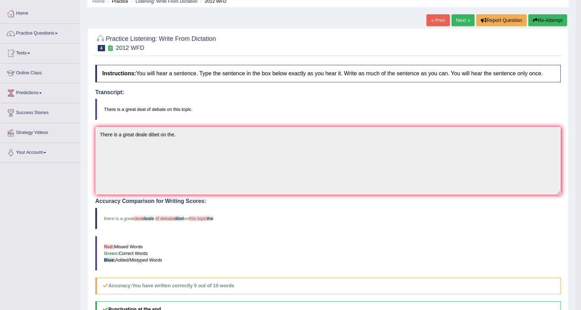
click at [459, 18] on link "Next »" at bounding box center [463, 20] width 23 height 12
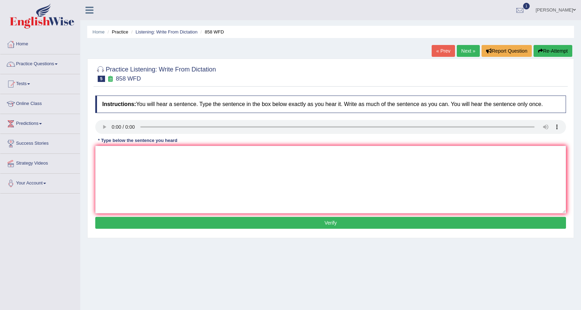
click at [459, 52] on link "Next »" at bounding box center [468, 51] width 23 height 12
click at [102, 159] on textarea at bounding box center [330, 180] width 471 height 68
drag, startPoint x: 154, startPoint y: 151, endPoint x: 169, endPoint y: 174, distance: 27.3
click at [154, 151] on textarea "Research cells exercisng feel beter." at bounding box center [330, 180] width 471 height 68
type textarea "Research cells exercising feel beter."
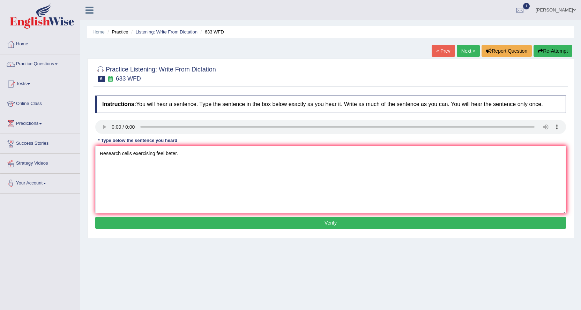
click at [252, 224] on button "Verify" at bounding box center [330, 223] width 471 height 12
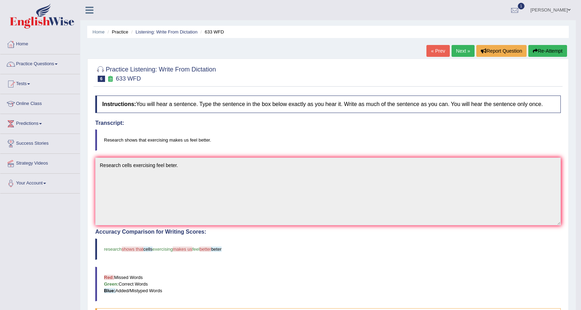
drag, startPoint x: 463, startPoint y: 110, endPoint x: 453, endPoint y: 55, distance: 55.6
click at [453, 55] on link "Next »" at bounding box center [463, 51] width 23 height 12
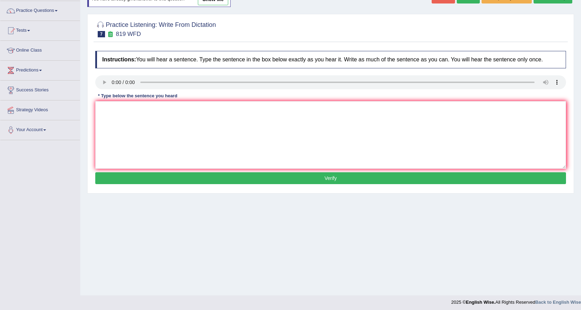
scroll to position [56, 0]
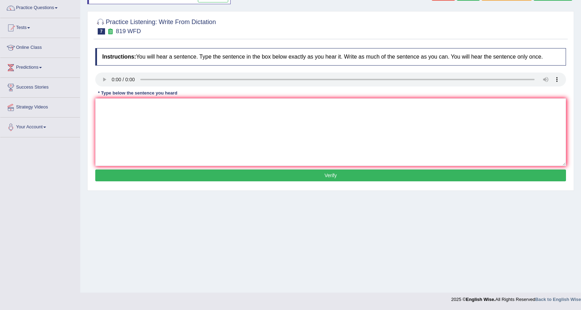
drag, startPoint x: 105, startPoint y: 135, endPoint x: 36, endPoint y: 211, distance: 102.1
click at [37, 212] on div "Toggle navigation Home Practice Questions Speaking Practice Read Aloud Repeat S…" at bounding box center [290, 125] width 581 height 363
click at [116, 110] on textarea at bounding box center [330, 132] width 471 height 68
click at [104, 110] on textarea at bounding box center [330, 132] width 471 height 68
click at [103, 108] on textarea at bounding box center [330, 132] width 471 height 68
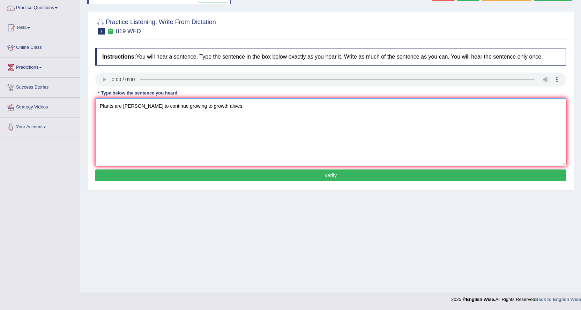
type textarea "Plants are [PERSON_NAME] to continue growing to growth alives."
click at [315, 180] on button "Verify" at bounding box center [330, 176] width 471 height 12
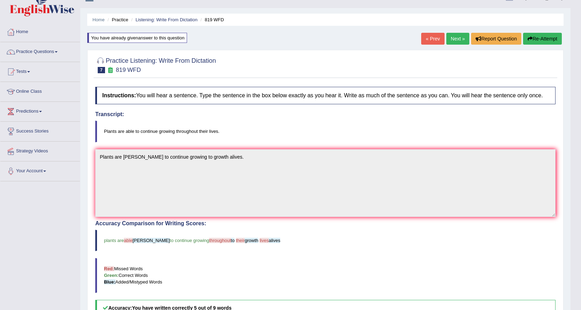
scroll to position [0, 0]
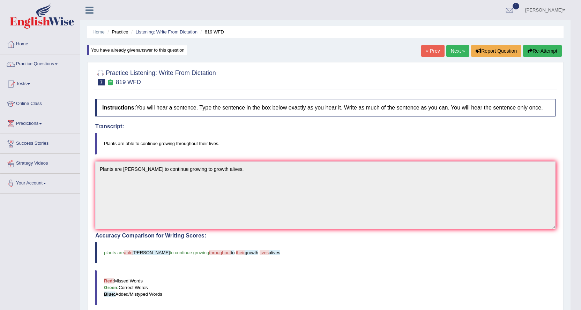
click at [453, 53] on link "Next »" at bounding box center [458, 51] width 23 height 12
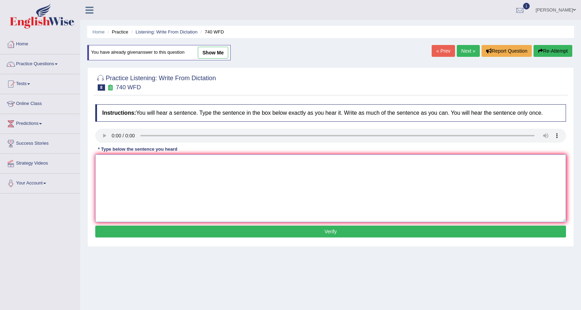
drag, startPoint x: 112, startPoint y: 157, endPoint x: 108, endPoint y: 163, distance: 7.1
click at [110, 159] on textarea at bounding box center [330, 189] width 471 height 68
type textarea "a"
type textarea "A series of the observation carrier."
click at [288, 233] on button "Verify" at bounding box center [330, 232] width 471 height 12
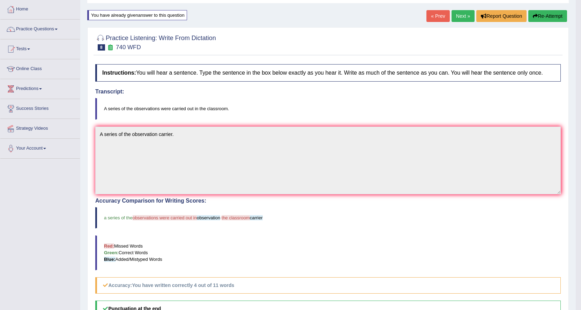
scroll to position [35, 0]
click at [460, 15] on link "Next »" at bounding box center [463, 16] width 23 height 12
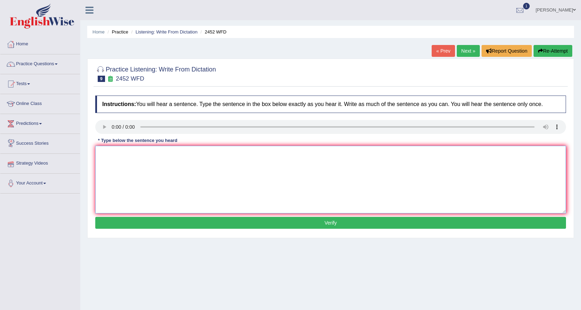
click at [110, 164] on textarea at bounding box center [330, 180] width 471 height 68
type textarea "t"
type textarea "It is debite about of the knowldge."
click at [159, 225] on button "Verify" at bounding box center [330, 223] width 471 height 12
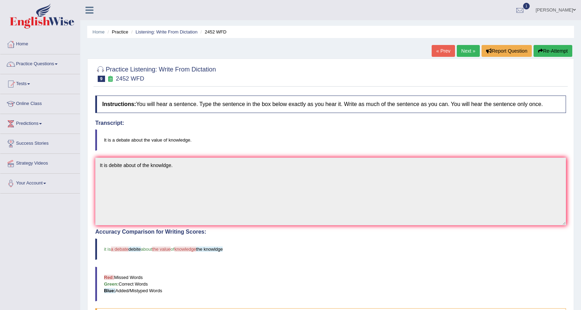
click at [461, 52] on link "Next »" at bounding box center [468, 51] width 23 height 12
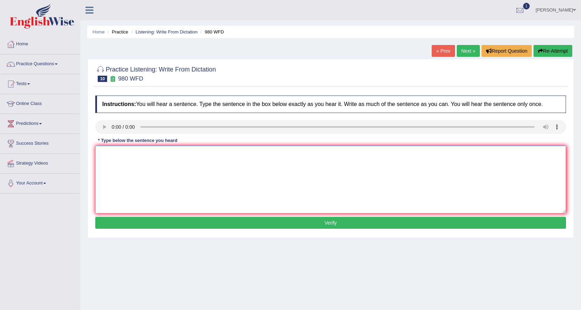
click at [101, 163] on textarea at bounding box center [330, 180] width 471 height 68
type textarea "Your ideas disscuced debited seminor."
click at [223, 229] on div "Instructions: You will hear a sentence. Type the sentence in the box below exac…" at bounding box center [331, 163] width 474 height 142
click at [221, 226] on button "Verify" at bounding box center [330, 223] width 471 height 12
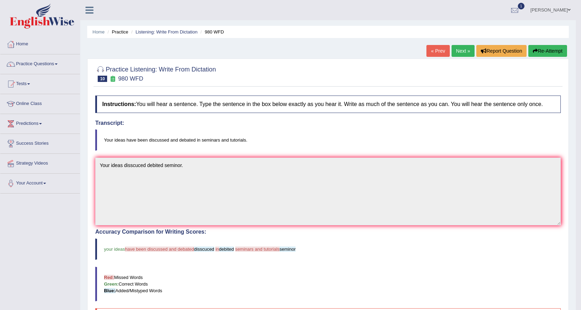
click at [463, 51] on link "Next »" at bounding box center [463, 51] width 23 height 12
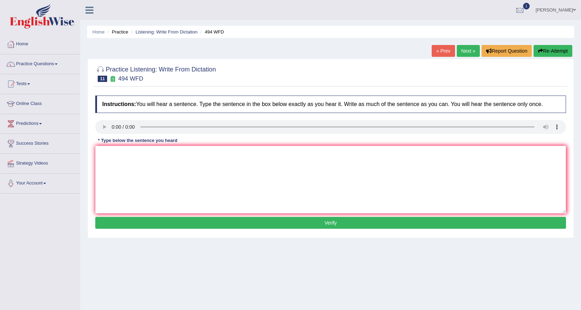
click at [83, 118] on div "Home Practice Listening: Write From Dictation 494 WFD « Prev Next » Report Ques…" at bounding box center [330, 174] width 501 height 349
click at [473, 48] on link "Next »" at bounding box center [468, 51] width 23 height 12
click at [103, 149] on textarea at bounding box center [330, 180] width 471 height 68
type textarea "Lectures the most teaching method at university."
click at [271, 223] on button "Verify" at bounding box center [330, 223] width 471 height 12
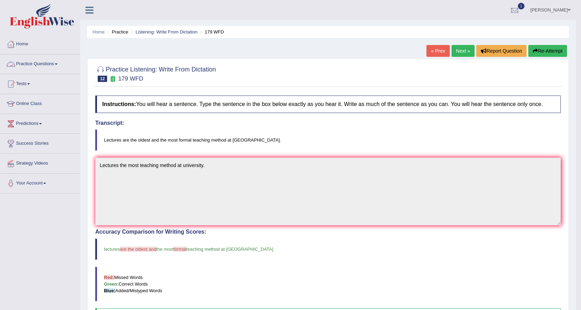
click at [454, 289] on blockquote "Red: Missed Words Green: Correct Words Blue: Added/Mistyped Words" at bounding box center [328, 284] width 466 height 35
click at [58, 67] on link "Practice Questions" at bounding box center [40, 62] width 80 height 17
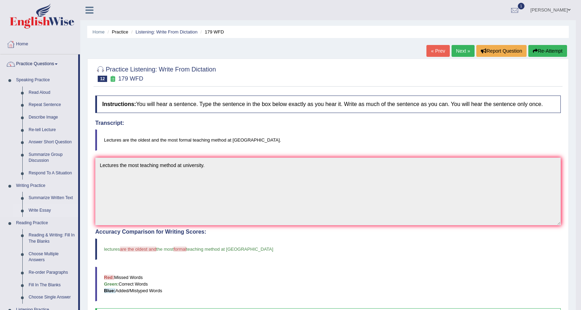
click at [50, 208] on link "Write Essay" at bounding box center [51, 211] width 53 height 13
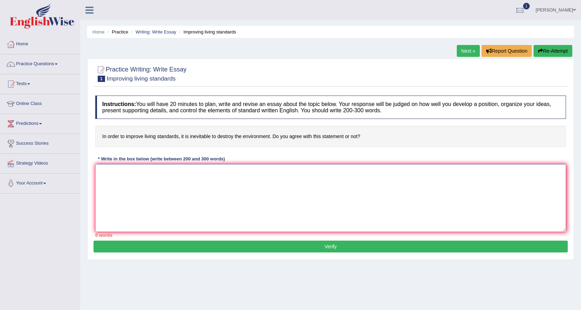
click at [110, 172] on textarea at bounding box center [330, 198] width 471 height 68
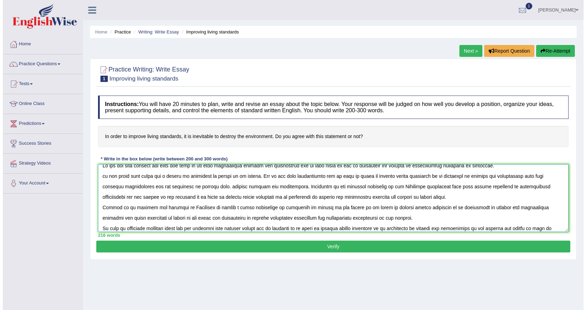
scroll to position [17, 0]
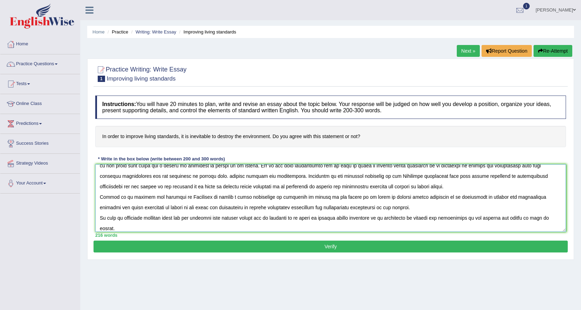
type textarea "On the one hand critics may point out that of the most significant destroy the …"
click at [331, 243] on button "Verify" at bounding box center [331, 247] width 474 height 12
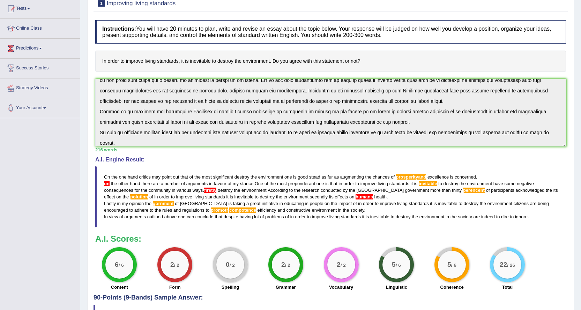
scroll to position [0, 0]
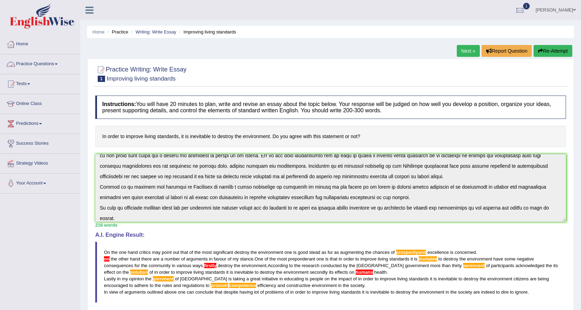
click at [61, 65] on link "Practice Questions" at bounding box center [40, 62] width 80 height 17
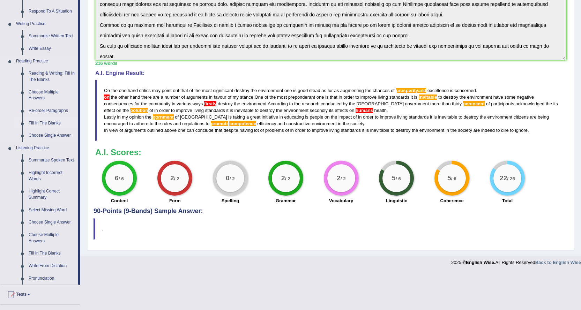
scroll to position [175, 0]
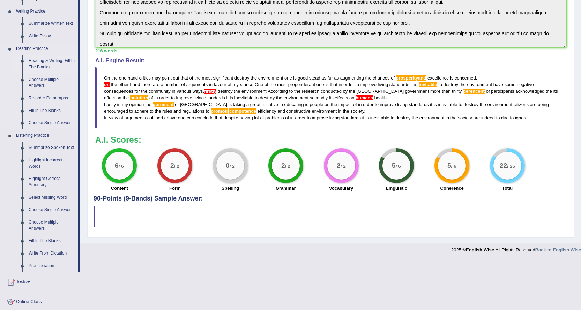
click at [59, 61] on link "Reading & Writing: Fill In The Blanks" at bounding box center [51, 64] width 53 height 19
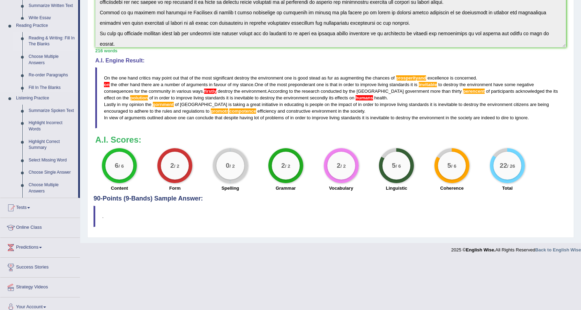
scroll to position [125, 0]
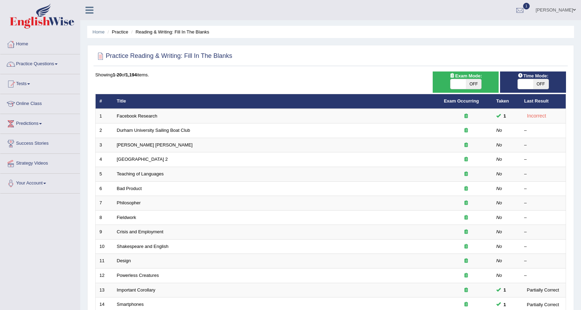
click at [126, 118] on link "Facebook Research" at bounding box center [137, 115] width 40 height 5
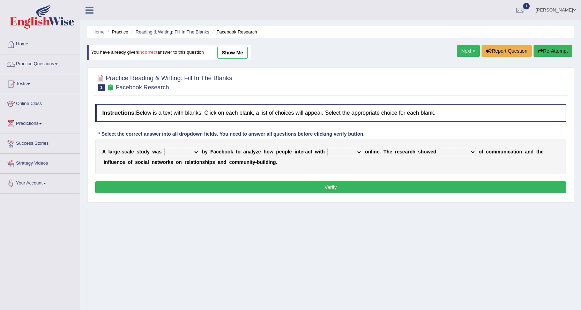
click at [192, 150] on select "surveyed had asked made" at bounding box center [181, 152] width 35 height 8
select select "had"
click at [164, 148] on select "surveyed had asked made" at bounding box center [181, 152] width 35 height 8
click at [357, 152] on select "together all each other another" at bounding box center [344, 152] width 35 height 8
select select "together"
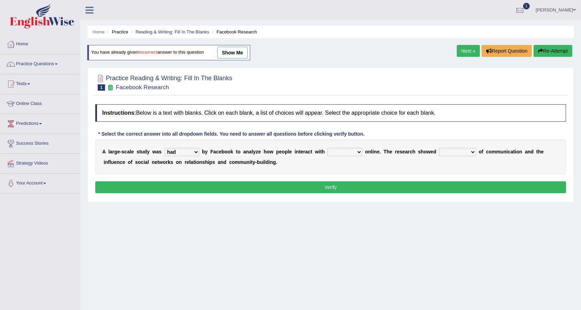
click at [327, 148] on select "together all each other another" at bounding box center [344, 152] width 35 height 8
click at [467, 152] on select "advantages standards fellowships patterns" at bounding box center [457, 152] width 37 height 8
select select "patterns"
click at [439, 148] on select "advantages standards fellowships patterns" at bounding box center [457, 152] width 37 height 8
click at [466, 189] on button "Verify" at bounding box center [330, 188] width 471 height 12
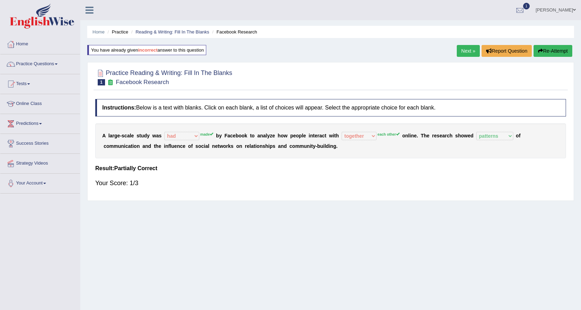
click at [459, 50] on link "Next »" at bounding box center [468, 51] width 23 height 12
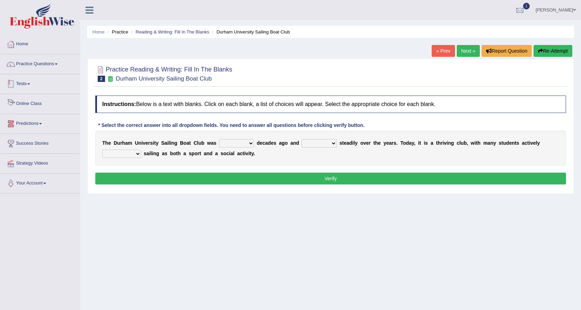
drag, startPoint x: 24, startPoint y: 82, endPoint x: 29, endPoint y: 82, distance: 5.2
click at [24, 82] on link "Tests" at bounding box center [40, 82] width 80 height 17
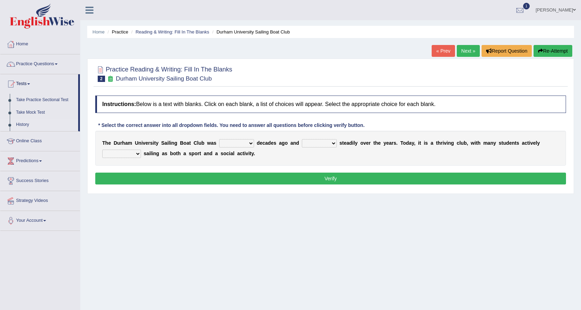
click at [33, 122] on link "History" at bounding box center [45, 125] width 65 height 13
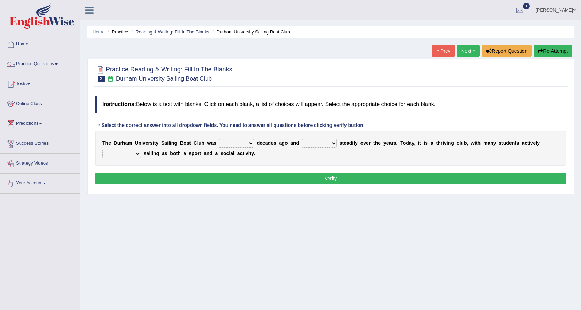
click at [242, 142] on select "found fund founded find" at bounding box center [236, 143] width 35 height 8
select select "founded"
click at [219, 139] on select "found fund founded find" at bounding box center [236, 143] width 35 height 8
click at [334, 141] on select "grow growing has grown grown" at bounding box center [319, 143] width 35 height 8
select select "grown"
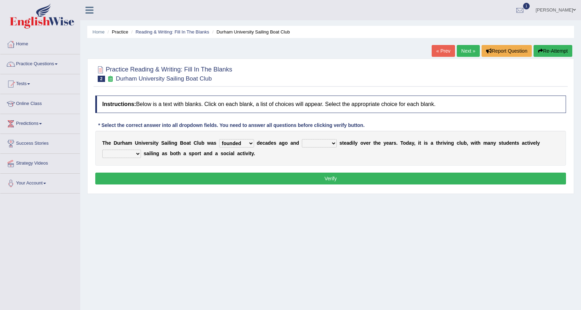
click at [302, 139] on select "grow growing has grown grown" at bounding box center [319, 143] width 35 height 8
click at [132, 148] on div "T h e D u r h a m U n i v e r s i t y S a i l i n g B o a t C l u b w a s found…" at bounding box center [330, 148] width 471 height 35
click at [139, 155] on select "enjoy enjoyed are enjoying enjoying" at bounding box center [121, 154] width 39 height 8
select select "enjoy"
click at [102, 150] on select "enjoy enjoyed are enjoying enjoying" at bounding box center [121, 154] width 39 height 8
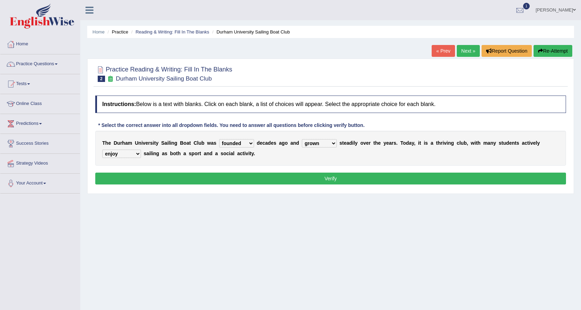
click at [135, 174] on button "Verify" at bounding box center [330, 179] width 471 height 12
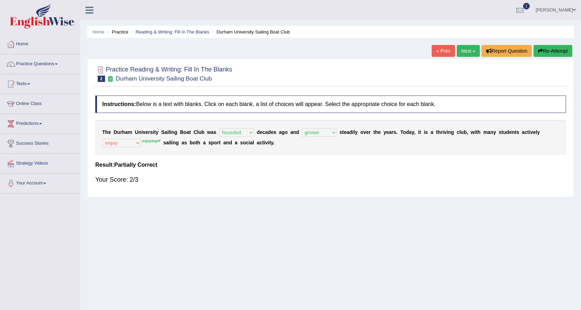
click at [475, 50] on link "Next »" at bounding box center [468, 51] width 23 height 12
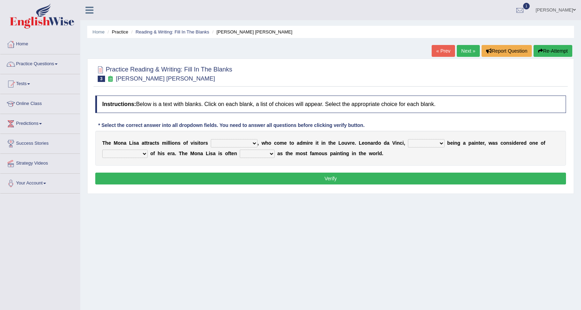
click at [254, 143] on select "around the year the all year all year round per year" at bounding box center [234, 143] width 47 height 8
select select "per year"
click at [211, 139] on select "around the year the all year all year round per year" at bounding box center [234, 143] width 47 height 8
click at [441, 141] on select "rather than as much as as well as as long as" at bounding box center [426, 143] width 37 height 8
select select "as long as"
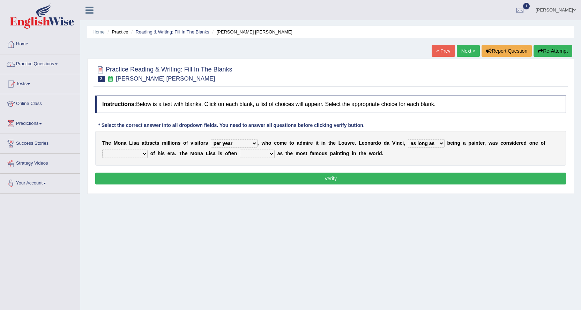
click at [408, 139] on select "rather than as much as as well as as long as" at bounding box center [426, 143] width 37 height 8
click at [145, 153] on select "better artists artist the better artist the best artists" at bounding box center [124, 154] width 45 height 8
select select "the better artist"
click at [102, 150] on select "better artists artist the better artist the best artists" at bounding box center [124, 154] width 45 height 8
click at [264, 151] on select "classified suggested predicted described" at bounding box center [257, 154] width 35 height 8
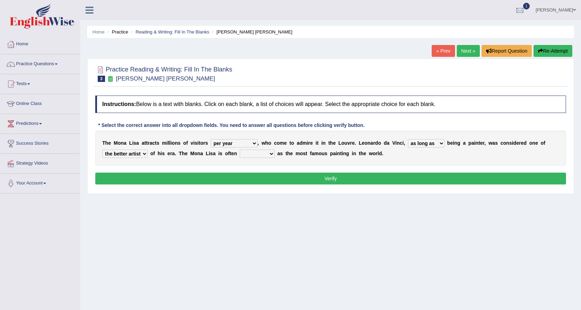
select select "described"
click at [240, 150] on select "classified suggested predicted described" at bounding box center [257, 154] width 35 height 8
click at [280, 181] on button "Verify" at bounding box center [330, 179] width 471 height 12
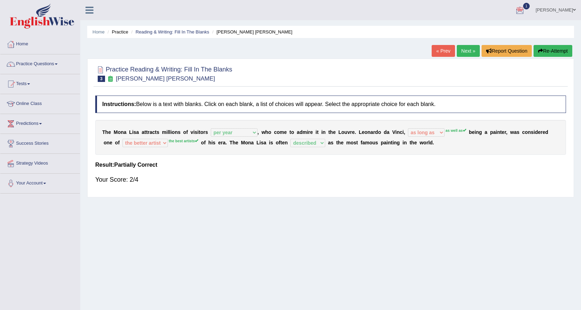
drag, startPoint x: 466, startPoint y: 49, endPoint x: 466, endPoint y: 54, distance: 5.2
click at [466, 49] on link "Next »" at bounding box center [468, 51] width 23 height 12
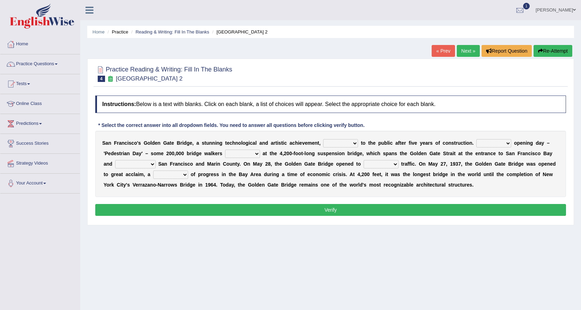
click at [351, 143] on select "opens closes appears equals" at bounding box center [340, 143] width 35 height 8
select select "appears"
click at [323, 139] on select "opens closes appears equals" at bounding box center [340, 143] width 35 height 8
click at [507, 144] on select "On During Since When" at bounding box center [494, 143] width 35 height 8
select select "On"
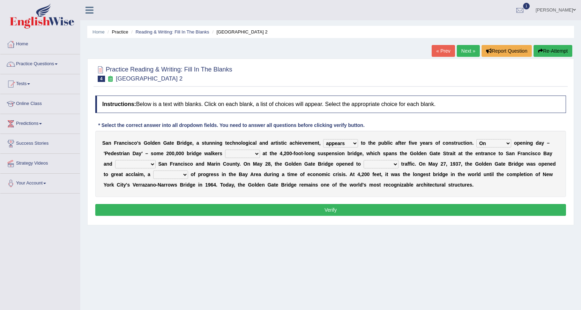
click at [477, 139] on select "On During Since When" at bounding box center [494, 143] width 35 height 8
click at [253, 151] on select "stationed looked marveled laughed" at bounding box center [242, 154] width 35 height 8
select select "looked"
click at [225, 150] on select "stationed looked marveled laughed" at bounding box center [242, 154] width 35 height 8
click at [152, 161] on select "separates connects channels differentiates" at bounding box center [135, 164] width 40 height 8
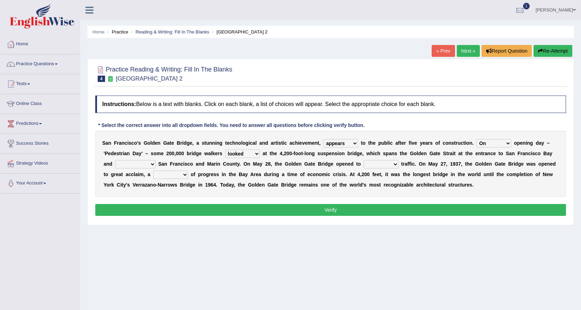
select select "connects"
click at [115, 160] on select "separates connects channels differentiates" at bounding box center [135, 164] width 40 height 8
click at [396, 164] on select "aquatic vehicular airborne watertight" at bounding box center [381, 164] width 35 height 8
select select "aquatic"
click at [364, 160] on select "aquatic vehicular airborne watertight" at bounding box center [381, 164] width 35 height 8
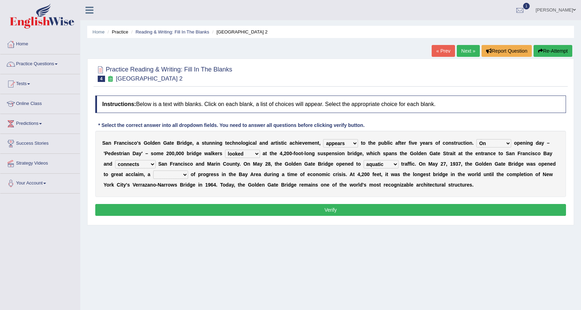
click at [181, 174] on select "denial symbol technique yield" at bounding box center [170, 175] width 35 height 8
select select "technique"
click at [153, 171] on select "denial symbol technique yield" at bounding box center [170, 175] width 35 height 8
click at [220, 208] on button "Verify" at bounding box center [330, 210] width 471 height 12
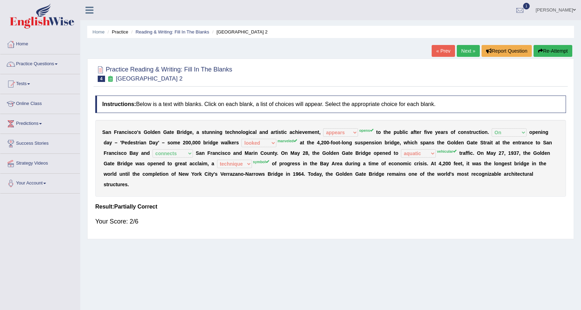
click at [460, 50] on link "Next »" at bounding box center [468, 51] width 23 height 12
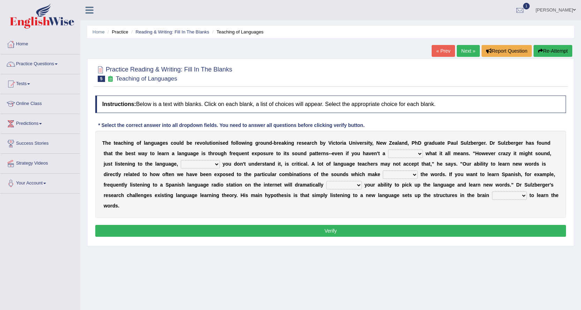
click at [421, 152] on select "dew claw clue due" at bounding box center [405, 154] width 35 height 8
select select "clue"
click at [388, 150] on select "dew claw clue due" at bounding box center [405, 154] width 35 height 8
click at [218, 165] on select "but also all together even though if so" at bounding box center [200, 164] width 39 height 8
select select "but also"
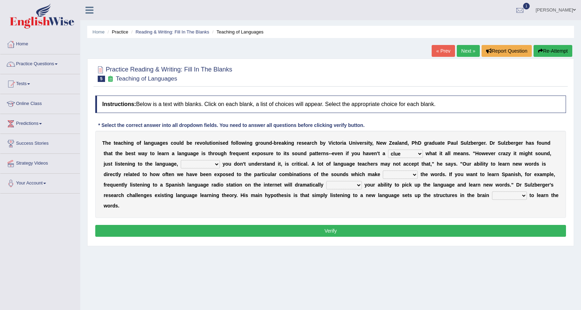
click at [181, 160] on select "but also all together even though if so" at bounding box center [200, 164] width 39 height 8
click at [403, 177] on select "down up of on" at bounding box center [400, 175] width 35 height 8
select select "on"
click at [383, 171] on select "down up of on" at bounding box center [400, 175] width 35 height 8
click at [349, 185] on select "evaluate exaggerate describe boost" at bounding box center [344, 185] width 36 height 8
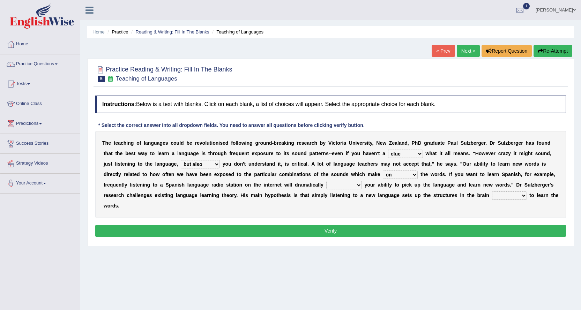
select select "describe"
click at [326, 181] on select "evaluate exaggerate describe boost" at bounding box center [344, 185] width 36 height 8
drag, startPoint x: 512, startPoint y: 193, endPoint x: 512, endPoint y: 197, distance: 3.8
click at [512, 194] on select "requiring required directed to require" at bounding box center [509, 196] width 35 height 8
select select "required"
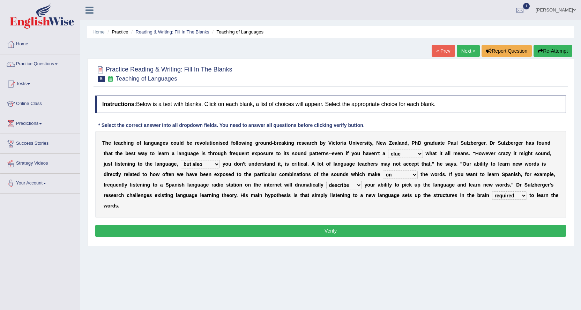
click at [492, 192] on select "requiring required directed to require" at bounding box center [509, 196] width 35 height 8
click at [506, 228] on button "Verify" at bounding box center [330, 231] width 471 height 12
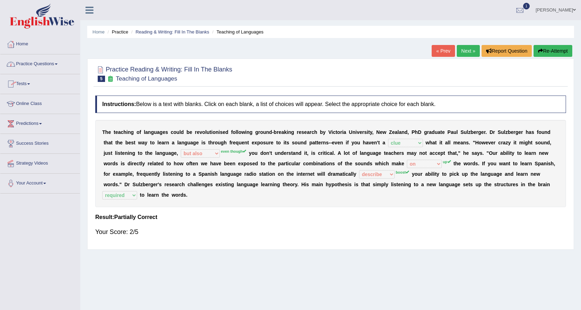
drag, startPoint x: 58, startPoint y: 63, endPoint x: 64, endPoint y: 73, distance: 11.6
click at [58, 63] on link "Practice Questions" at bounding box center [40, 62] width 80 height 17
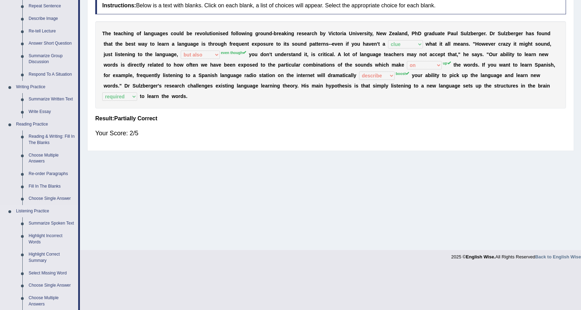
scroll to position [105, 0]
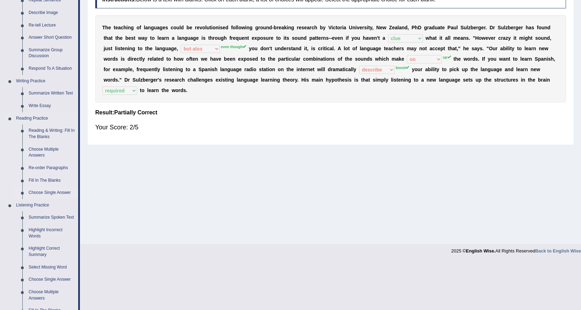
click at [36, 192] on link "Choose Single Answer" at bounding box center [51, 193] width 53 height 13
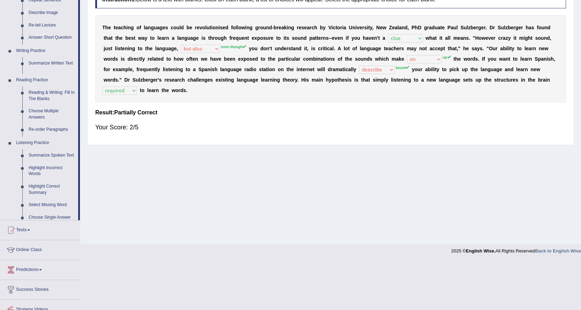
scroll to position [56, 0]
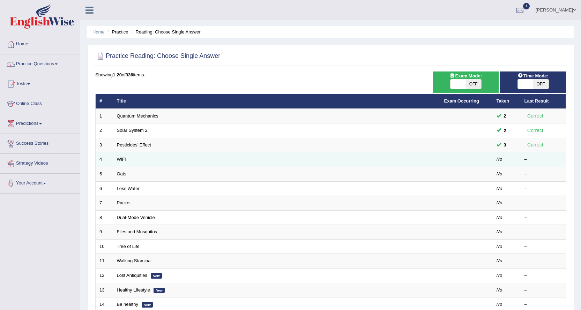
click at [118, 156] on td "WiFi" at bounding box center [276, 160] width 327 height 15
click at [118, 159] on link "WiFi" at bounding box center [121, 159] width 9 height 5
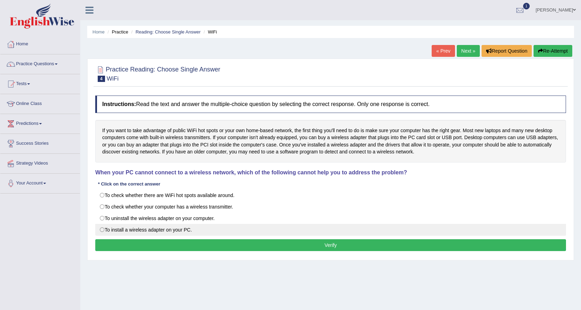
click at [107, 231] on label "To install a wireless adapter on your PC." at bounding box center [330, 230] width 471 height 12
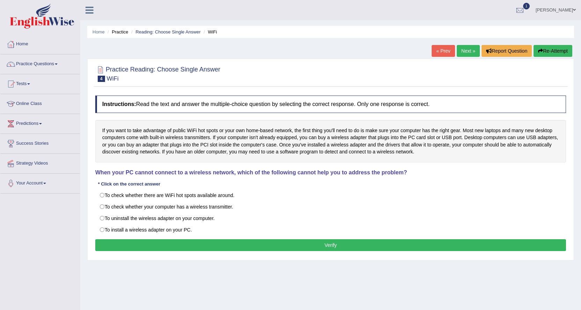
radio input "true"
click at [122, 242] on button "Verify" at bounding box center [330, 245] width 471 height 12
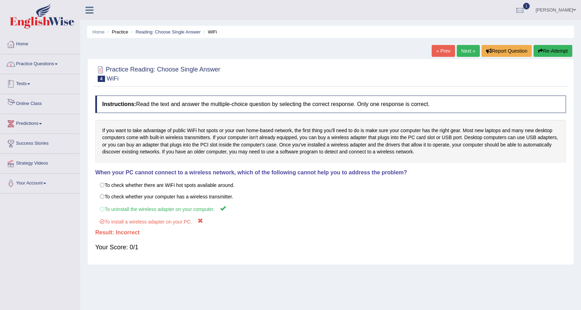
click at [51, 65] on link "Practice Questions" at bounding box center [40, 62] width 80 height 17
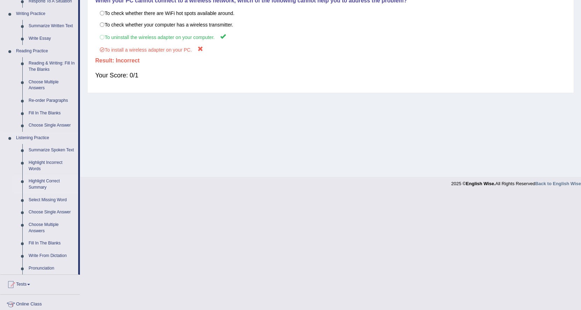
scroll to position [209, 0]
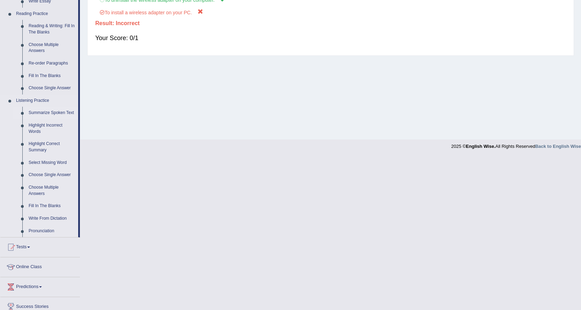
click at [37, 113] on link "Summarize Spoken Text" at bounding box center [51, 113] width 53 height 13
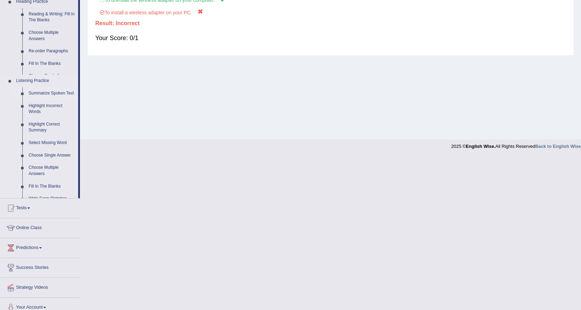
scroll to position [56, 0]
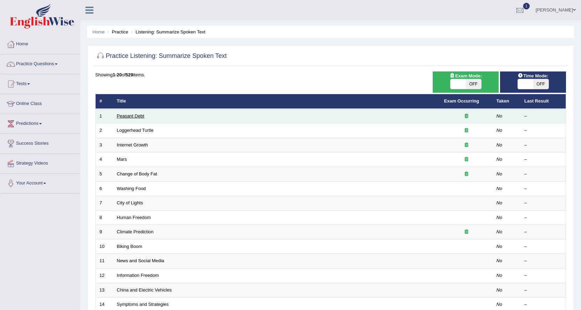
click at [125, 115] on link "Peasant Debt" at bounding box center [131, 115] width 28 height 5
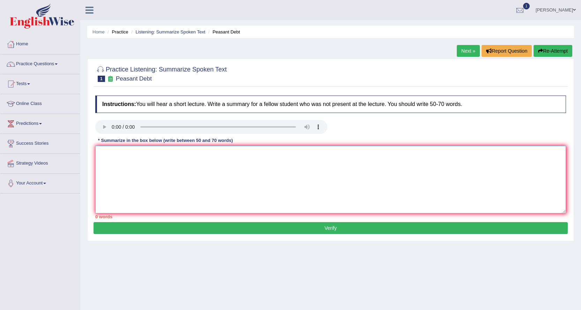
click at [103, 159] on textarea at bounding box center [330, 180] width 471 height 68
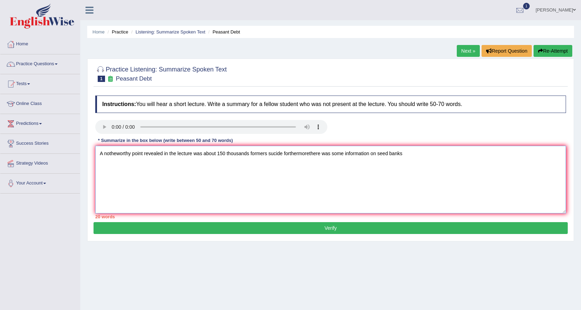
click at [249, 155] on textarea "A notheworthy point revealed in the lecture was about 150 thousands formers suc…" at bounding box center [330, 180] width 471 height 68
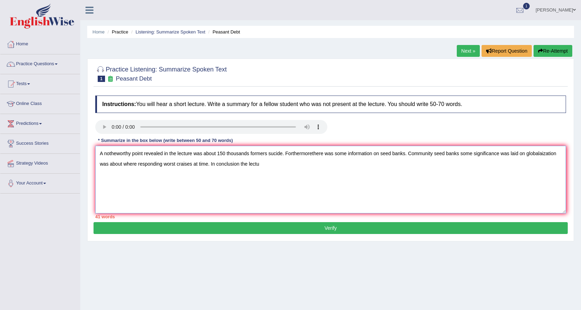
drag, startPoint x: 207, startPoint y: 163, endPoint x: 119, endPoint y: 161, distance: 88.7
click at [120, 162] on textarea "A notheworthy point revealed in the lecture was about 150 thousands formers suc…" at bounding box center [330, 180] width 471 height 68
click at [123, 167] on textarea "A notheworthy point revealed in the lecture was about 150 thousands formers suc…" at bounding box center [330, 180] width 471 height 68
click at [131, 163] on textarea "A notheworthy point revealed in the lecture was about 150 thousands formers suc…" at bounding box center [330, 180] width 471 height 68
drag, startPoint x: 208, startPoint y: 164, endPoint x: 123, endPoint y: 160, distance: 84.9
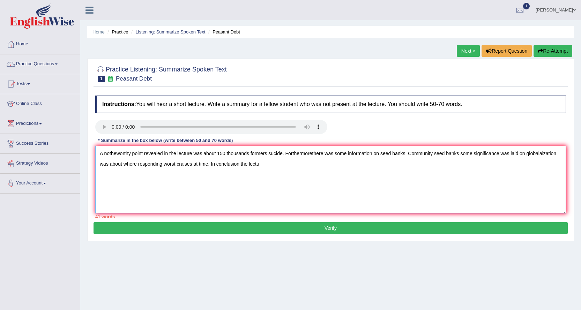
click at [123, 160] on textarea "A notheworthy point revealed in the lecture was about 150 thousands formers suc…" at bounding box center [330, 180] width 471 height 68
click at [227, 164] on textarea "A notheworthy point revealed in the lecture was about 150 thousands formers suc…" at bounding box center [330, 180] width 471 height 68
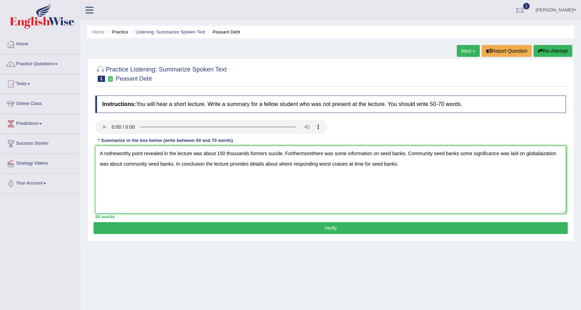
type textarea "A notheworthy point revealed in the lecture was about 150 thousands formers suc…"
click at [225, 233] on button "Verify" at bounding box center [331, 228] width 474 height 12
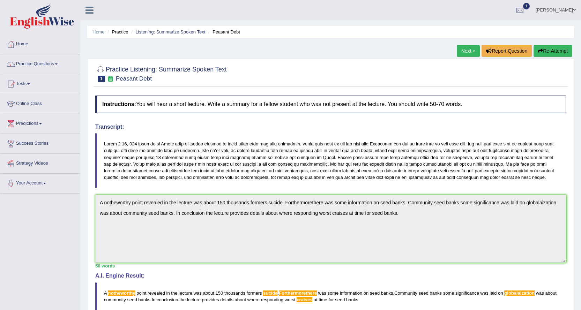
click at [468, 45] on link "Next »" at bounding box center [468, 51] width 23 height 12
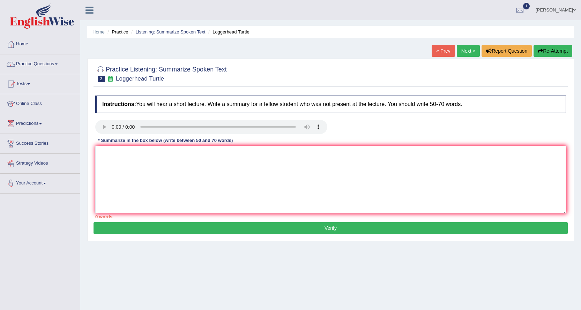
click at [469, 52] on link "Next »" at bounding box center [468, 51] width 23 height 12
click at [104, 163] on textarea at bounding box center [330, 180] width 471 height 68
type textarea "a"
click at [107, 152] on textarea at bounding box center [330, 180] width 471 height 68
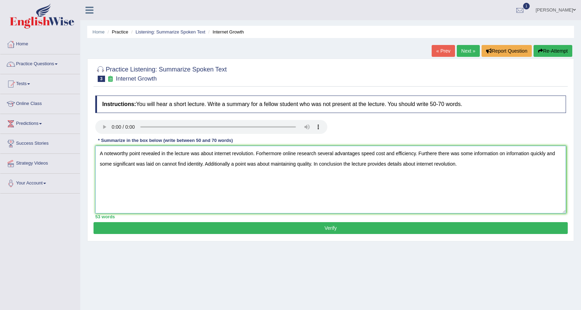
type textarea "A noteworthy point revealed in the lecture was about internet revolution. Forhe…"
click at [174, 227] on button "Verify" at bounding box center [331, 228] width 474 height 12
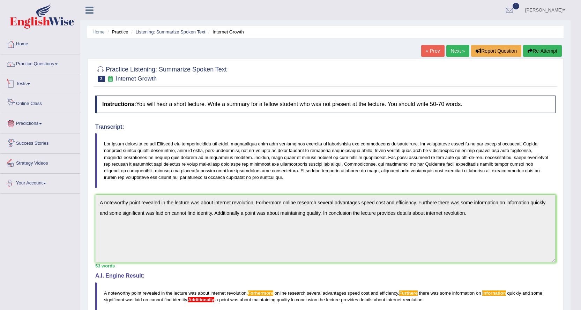
click at [34, 84] on link "Tests" at bounding box center [40, 82] width 80 height 17
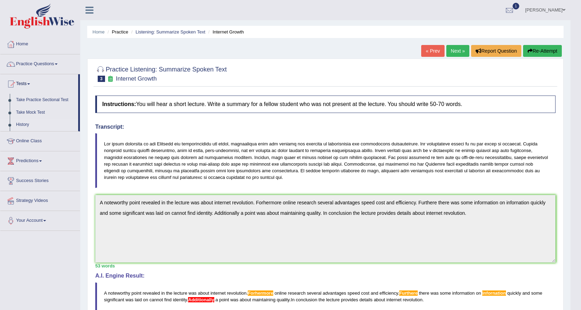
click at [18, 120] on link "History" at bounding box center [45, 125] width 65 height 13
